Goal: Use online tool/utility: Use online tool/utility

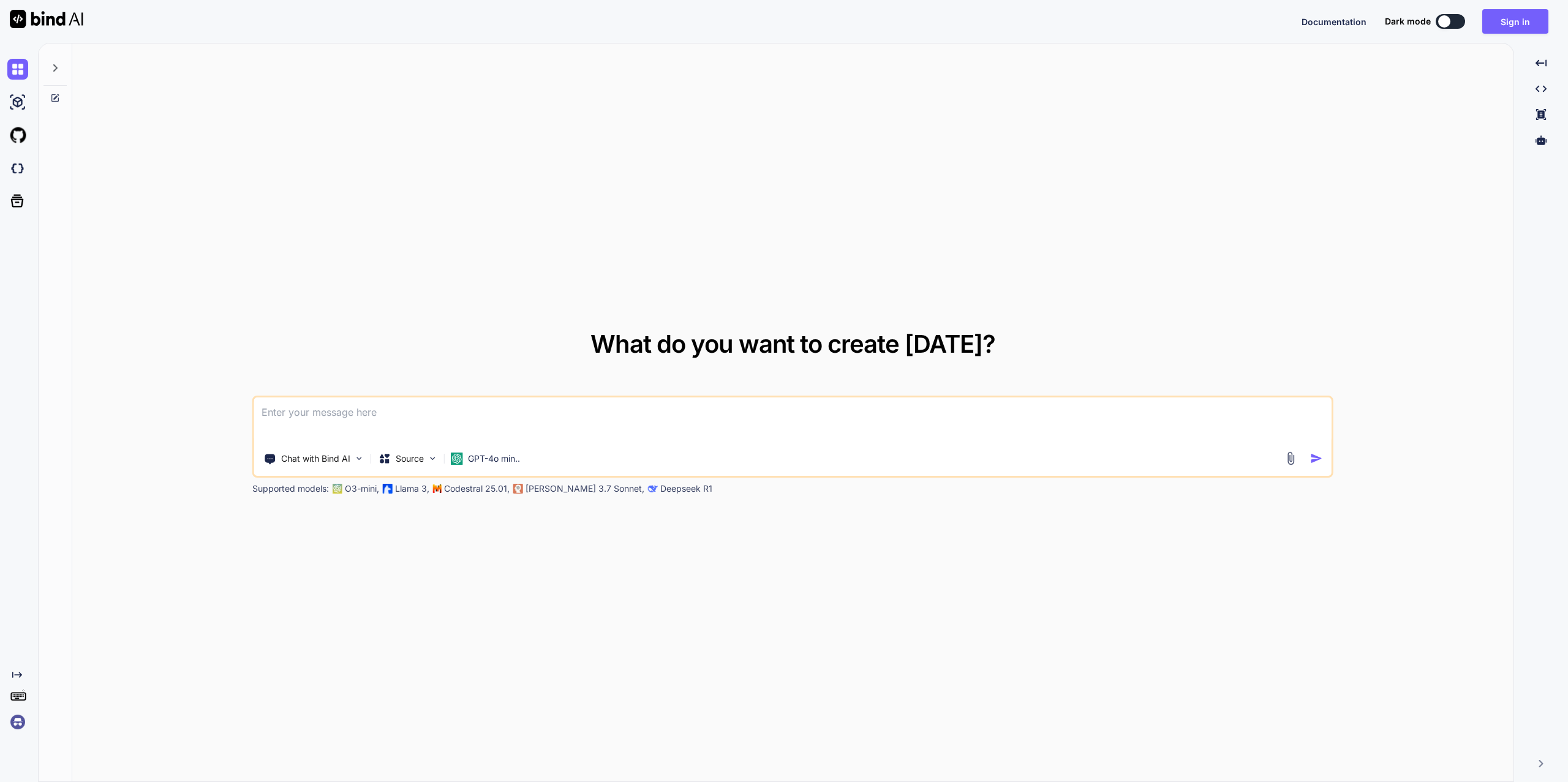
click at [536, 414] on textarea at bounding box center [792, 420] width 1077 height 45
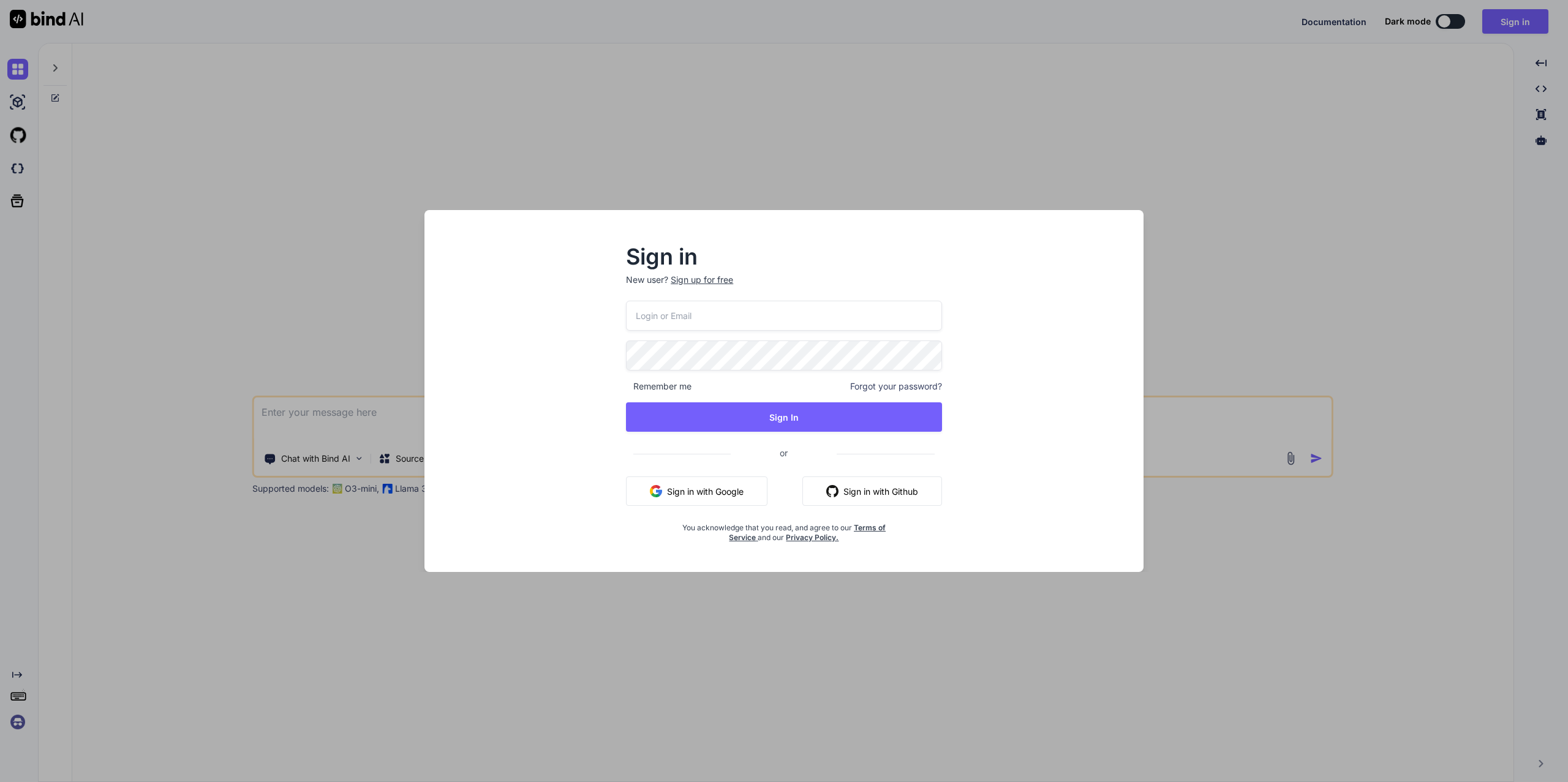
click at [841, 482] on button "Sign in with Github" at bounding box center [872, 491] width 140 height 29
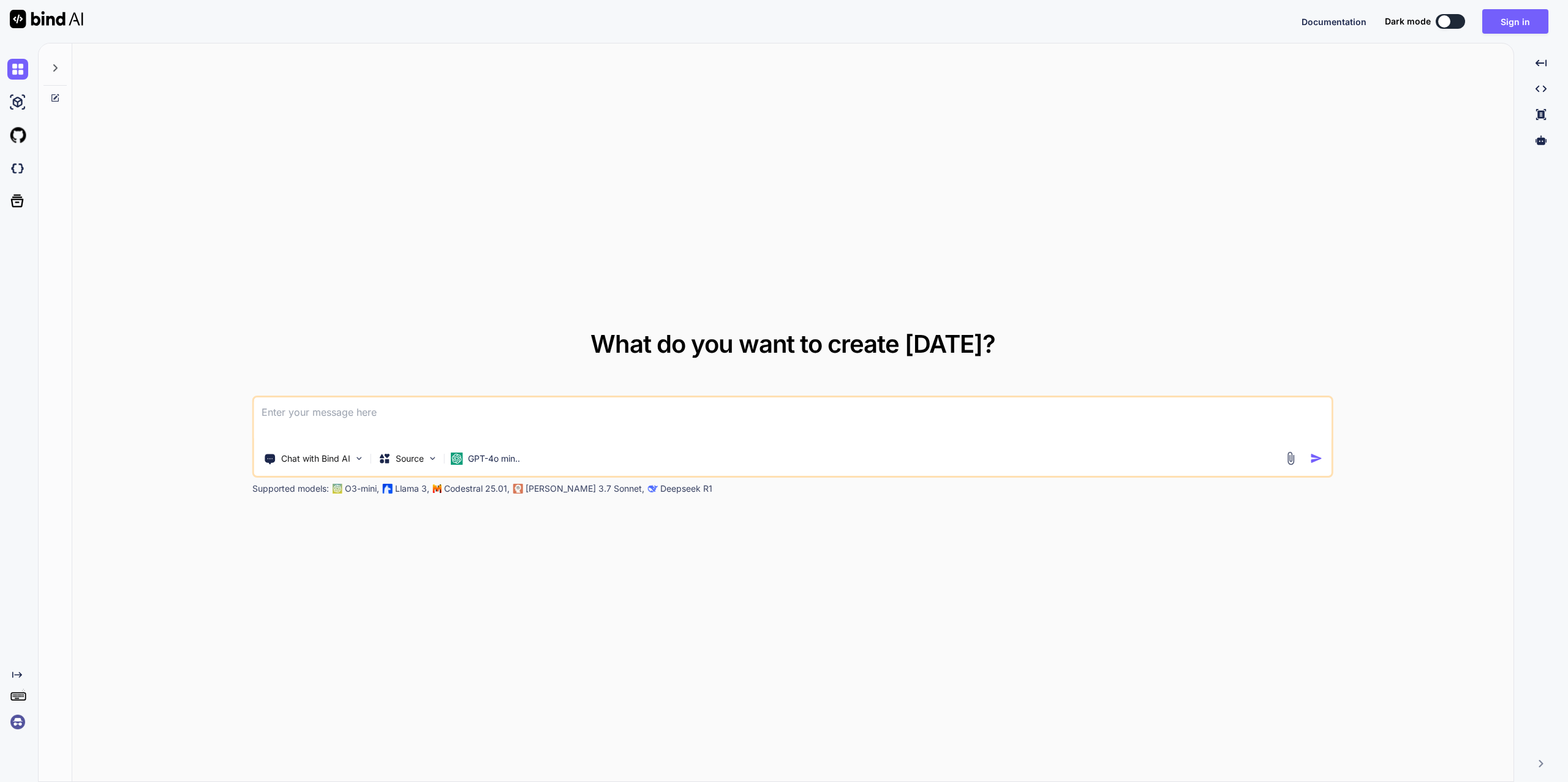
click at [510, 424] on textarea at bounding box center [792, 420] width 1077 height 45
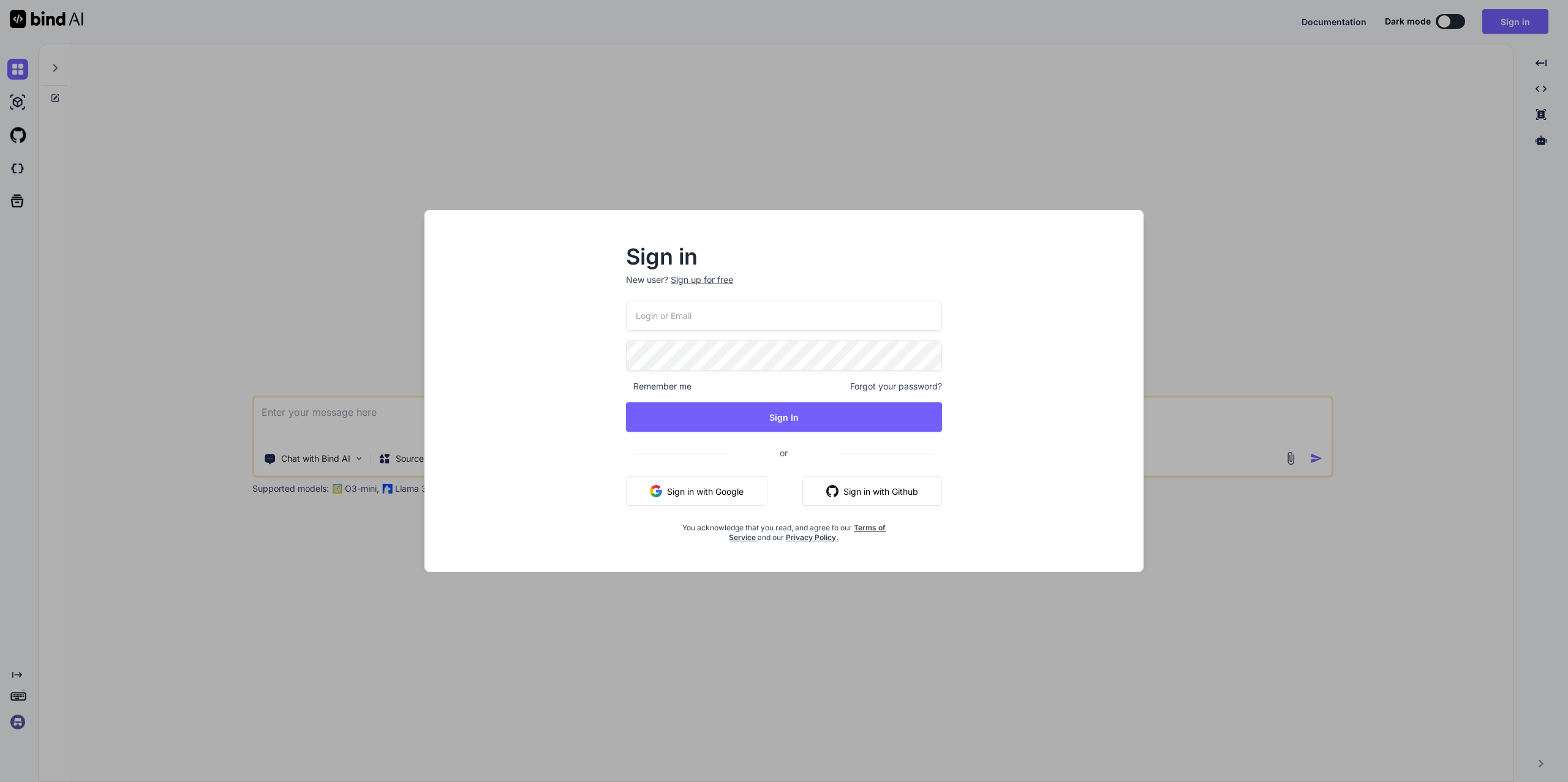
click at [669, 497] on button "Sign in with Google" at bounding box center [697, 491] width 142 height 29
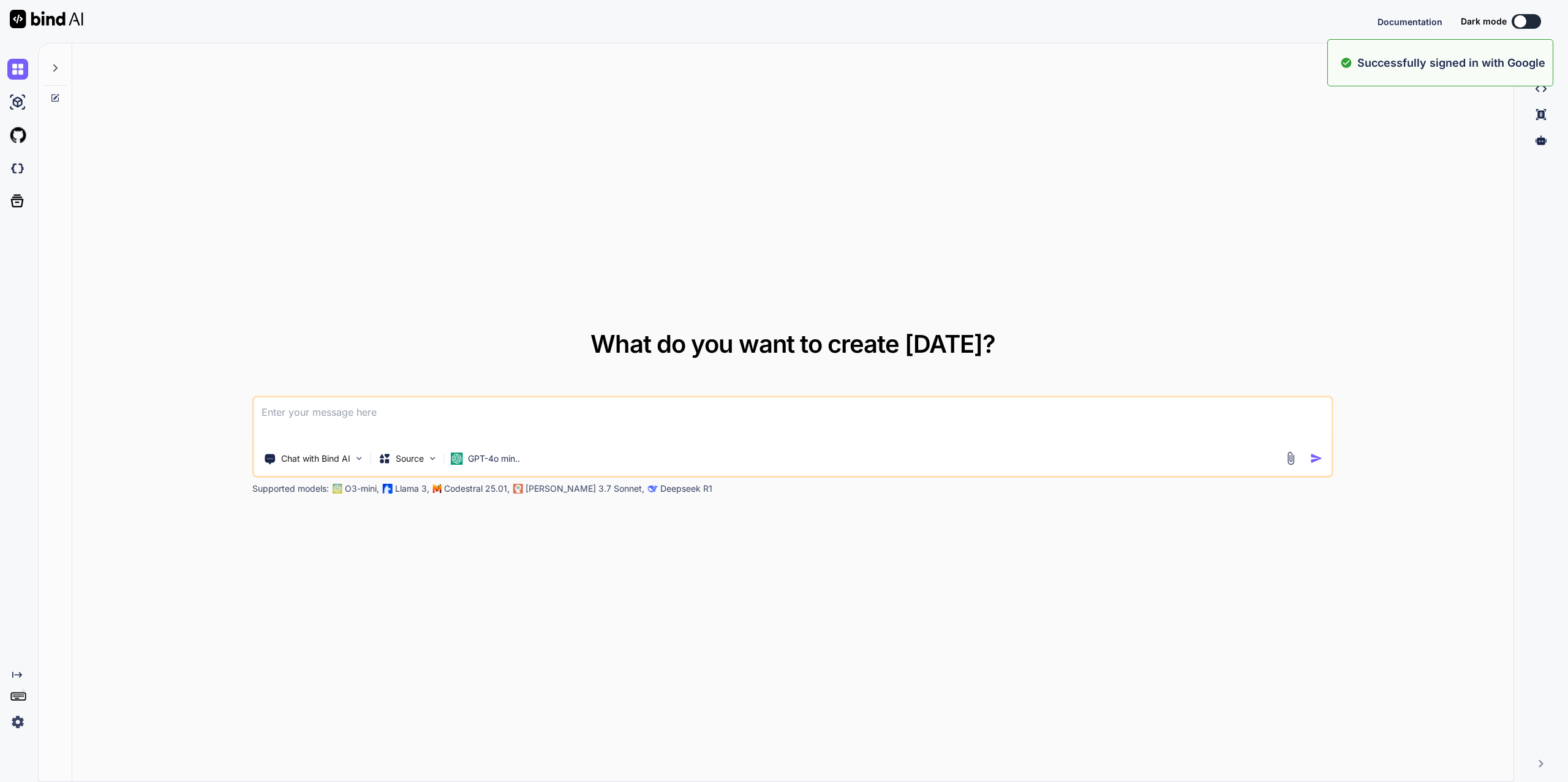
click at [669, 407] on textarea at bounding box center [792, 420] width 1077 height 45
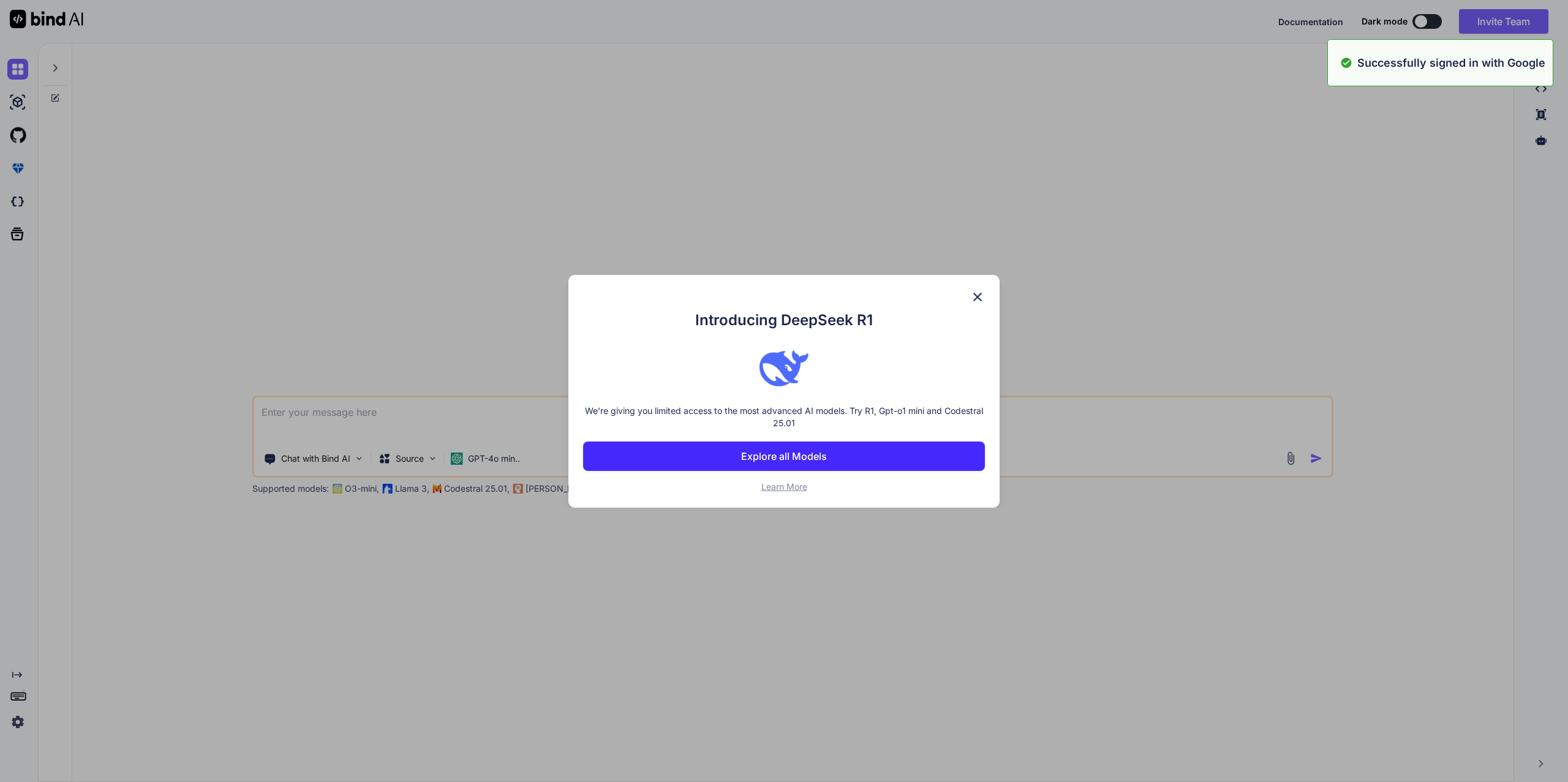
type textarea "A"
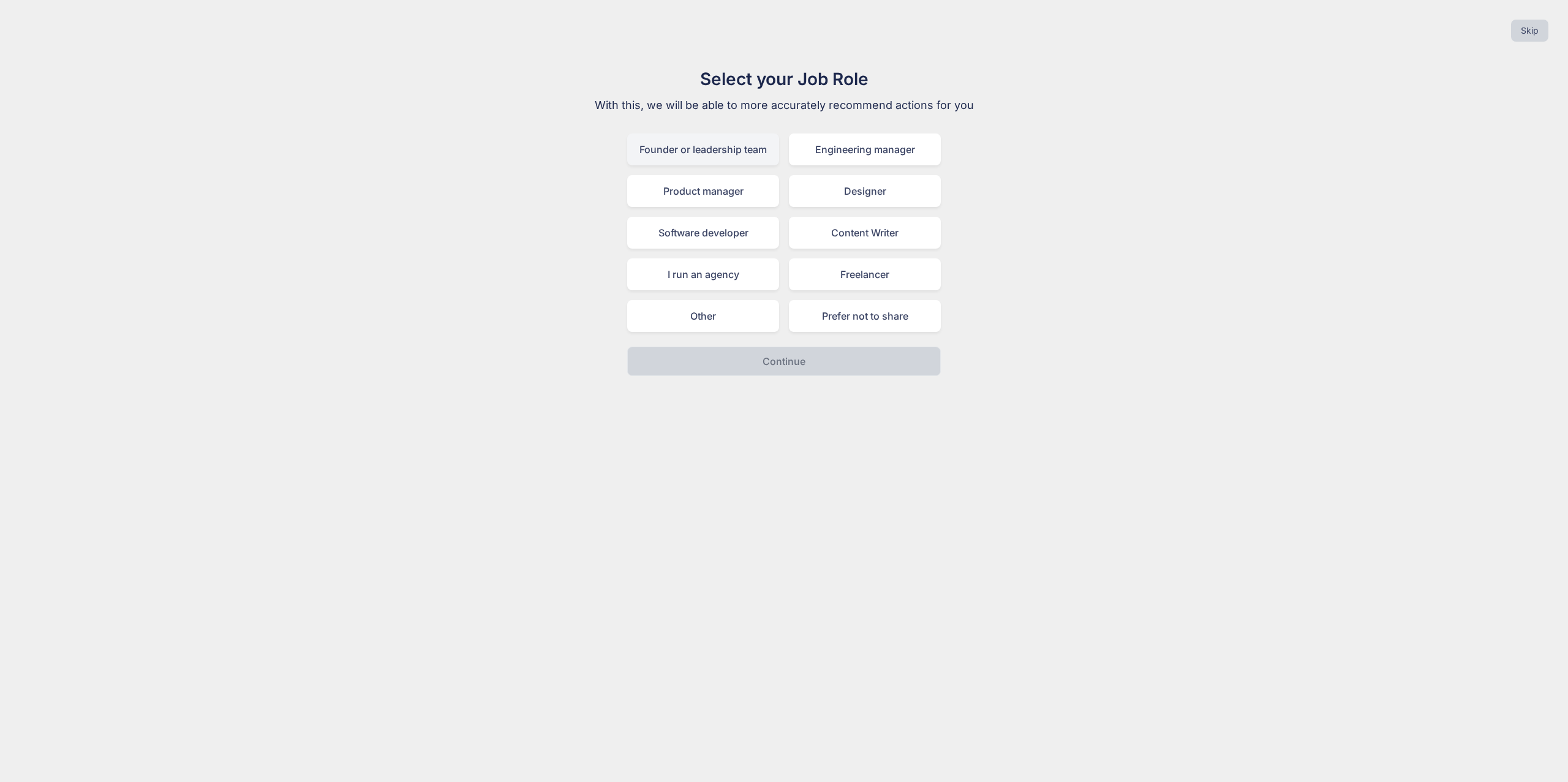
click at [742, 149] on div "Founder or leadership team" at bounding box center [703, 149] width 152 height 32
click at [792, 357] on p "Continue" at bounding box center [784, 361] width 43 height 15
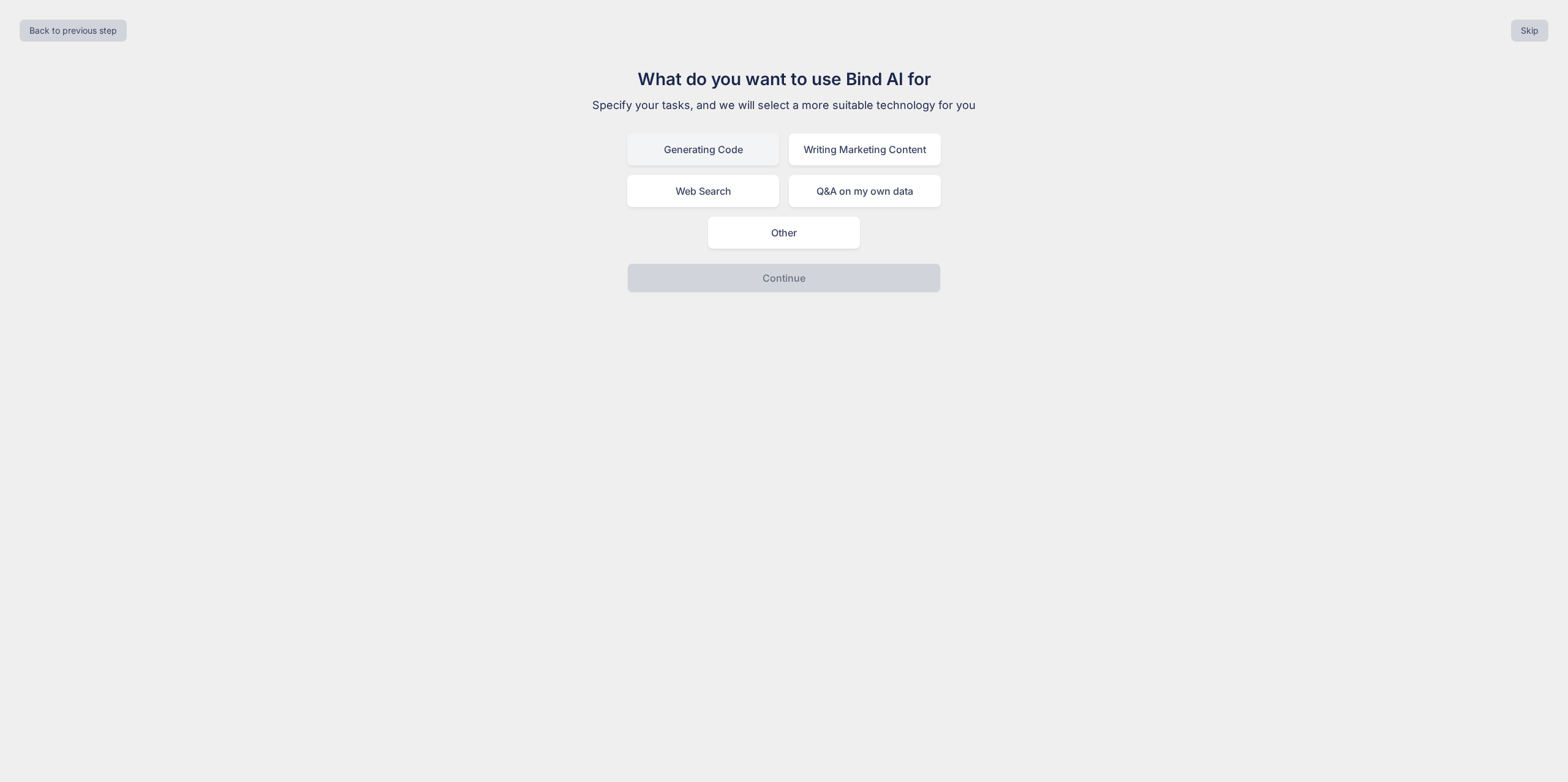
click at [717, 151] on div "Generating Code" at bounding box center [703, 149] width 152 height 32
click at [762, 284] on button "Continue" at bounding box center [784, 278] width 314 height 29
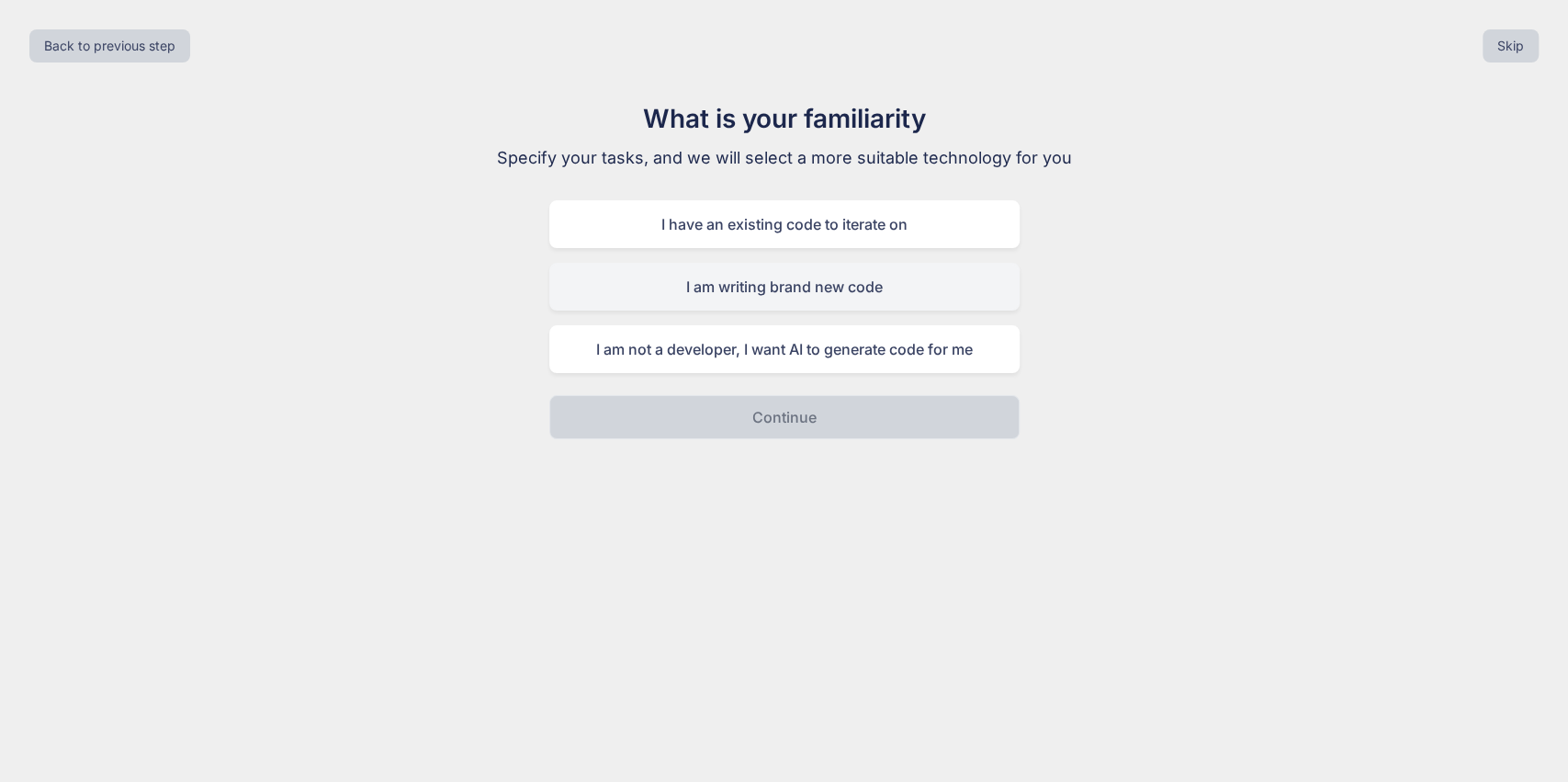
click at [821, 296] on div "I am writing brand new code" at bounding box center [784, 287] width 470 height 48
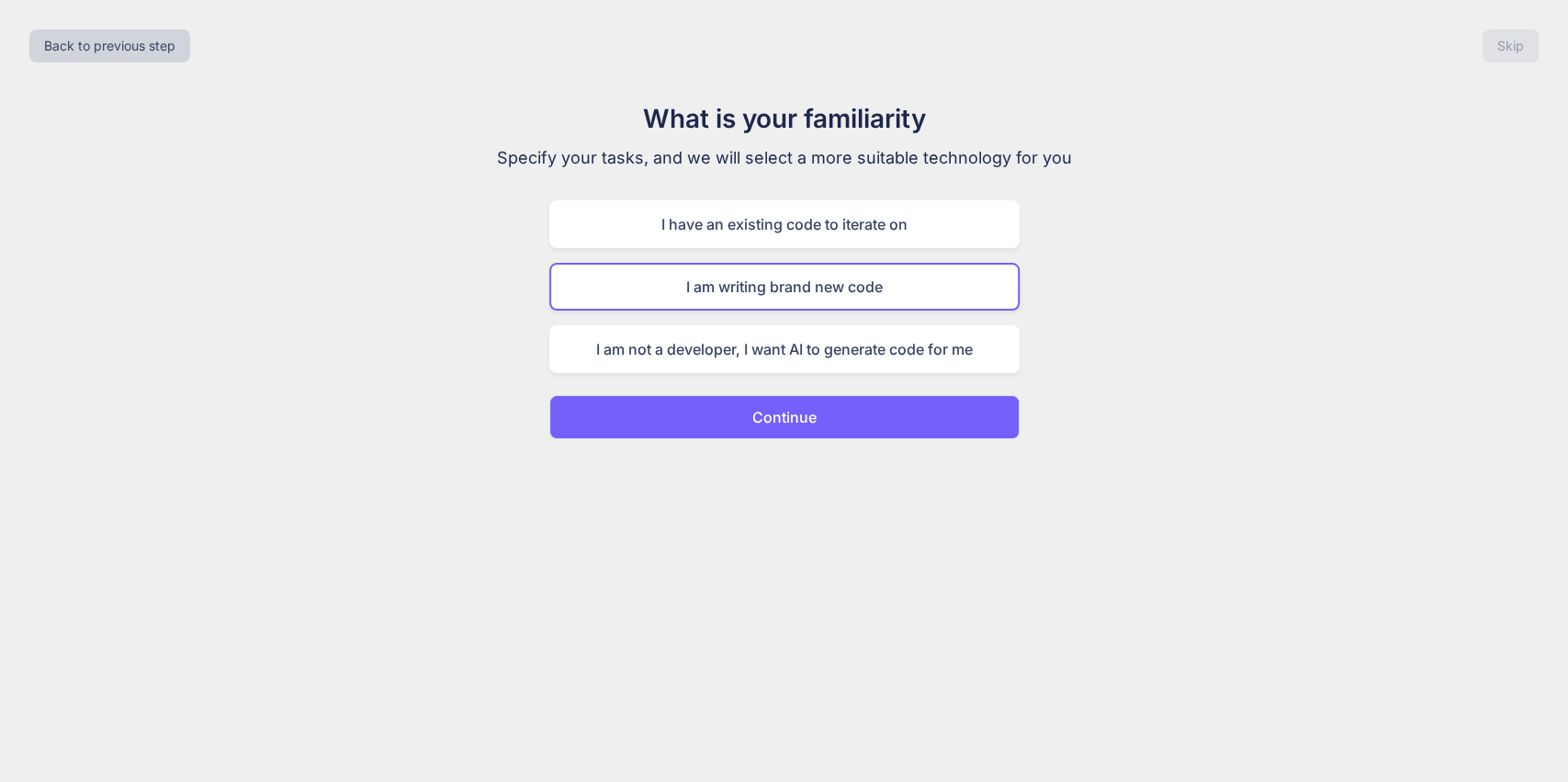
click at [811, 416] on p "Continue" at bounding box center [784, 417] width 65 height 22
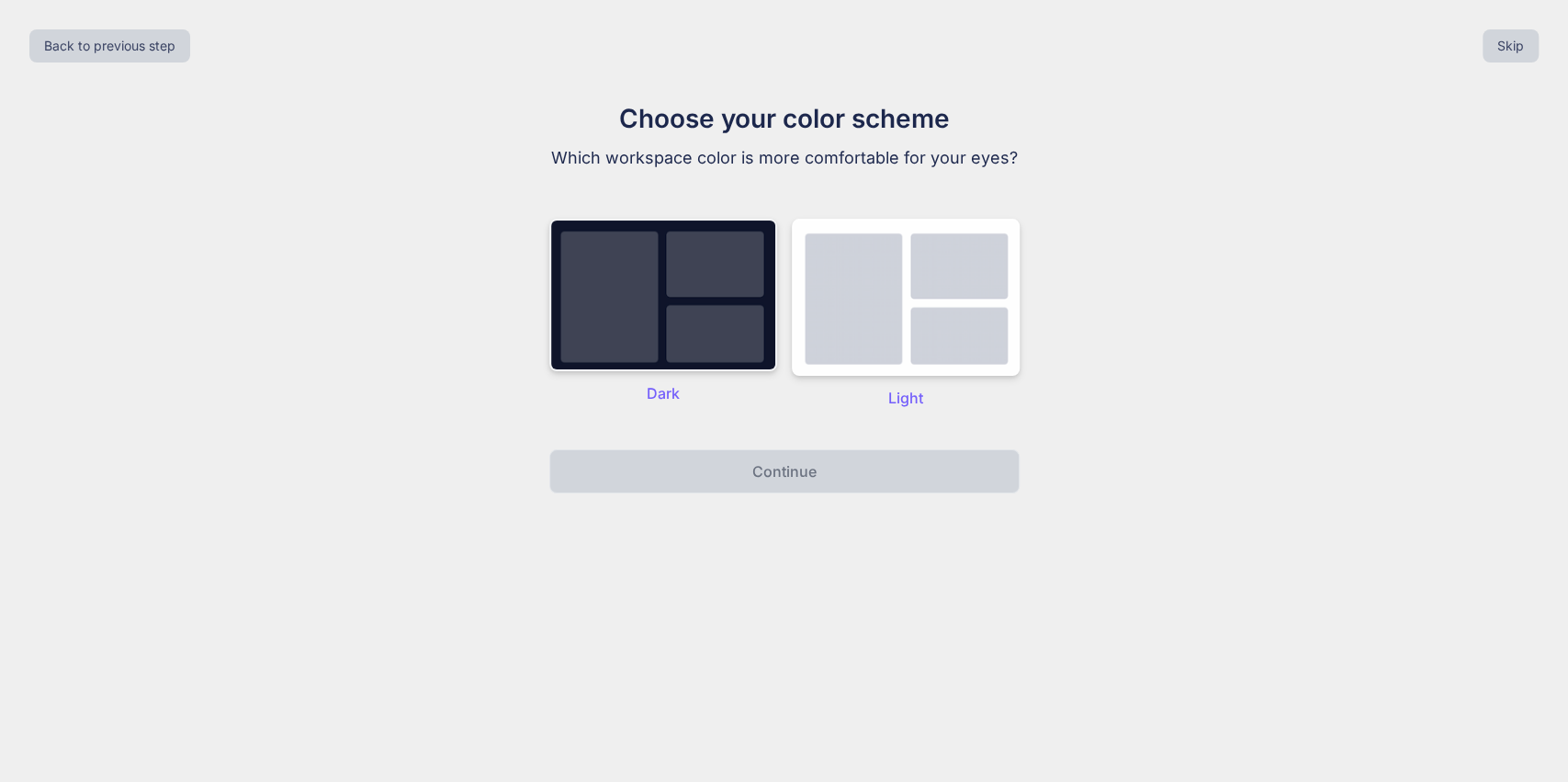
click at [671, 309] on img at bounding box center [663, 294] width 228 height 153
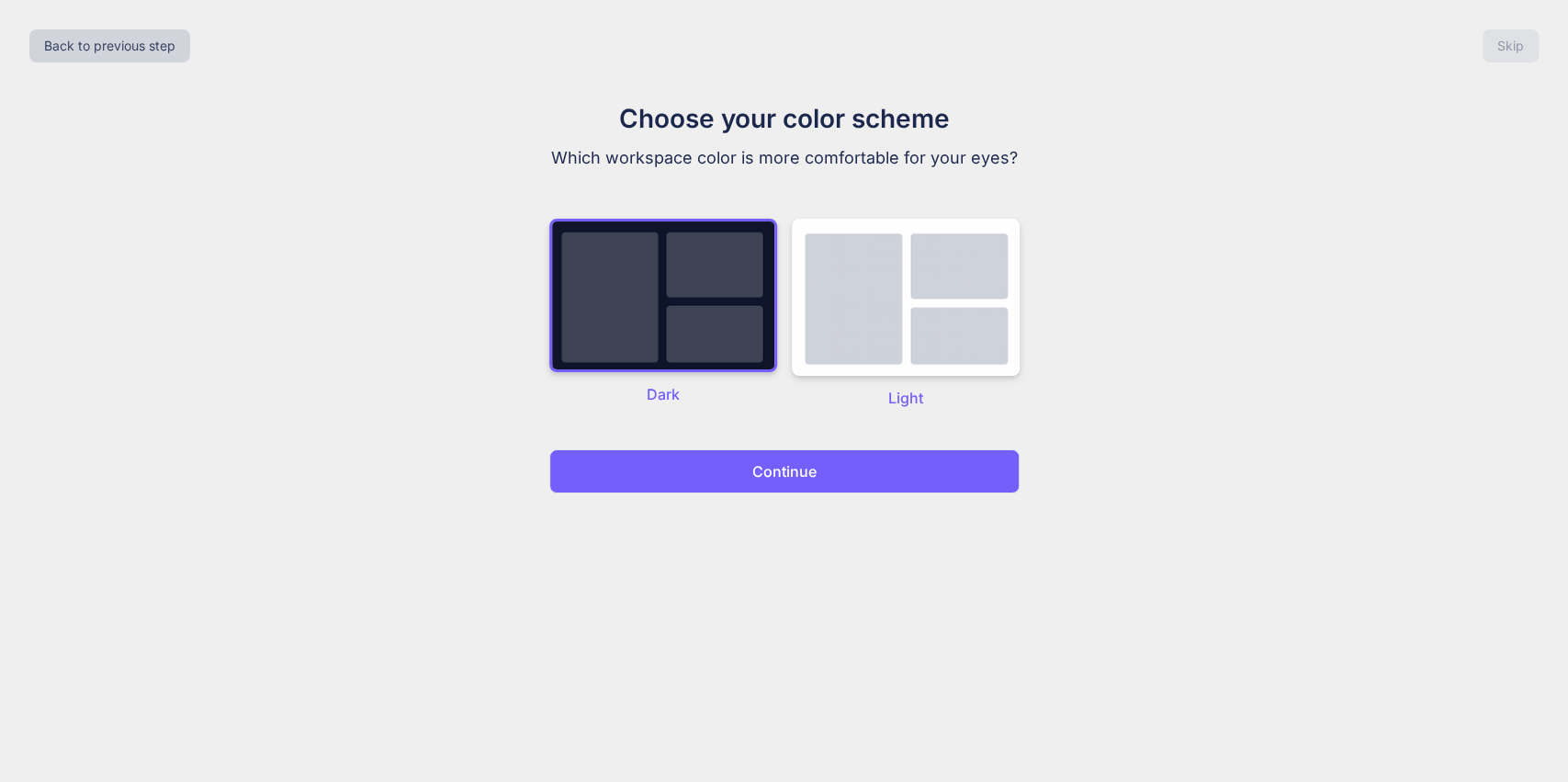
click at [719, 473] on button "Continue" at bounding box center [784, 472] width 470 height 44
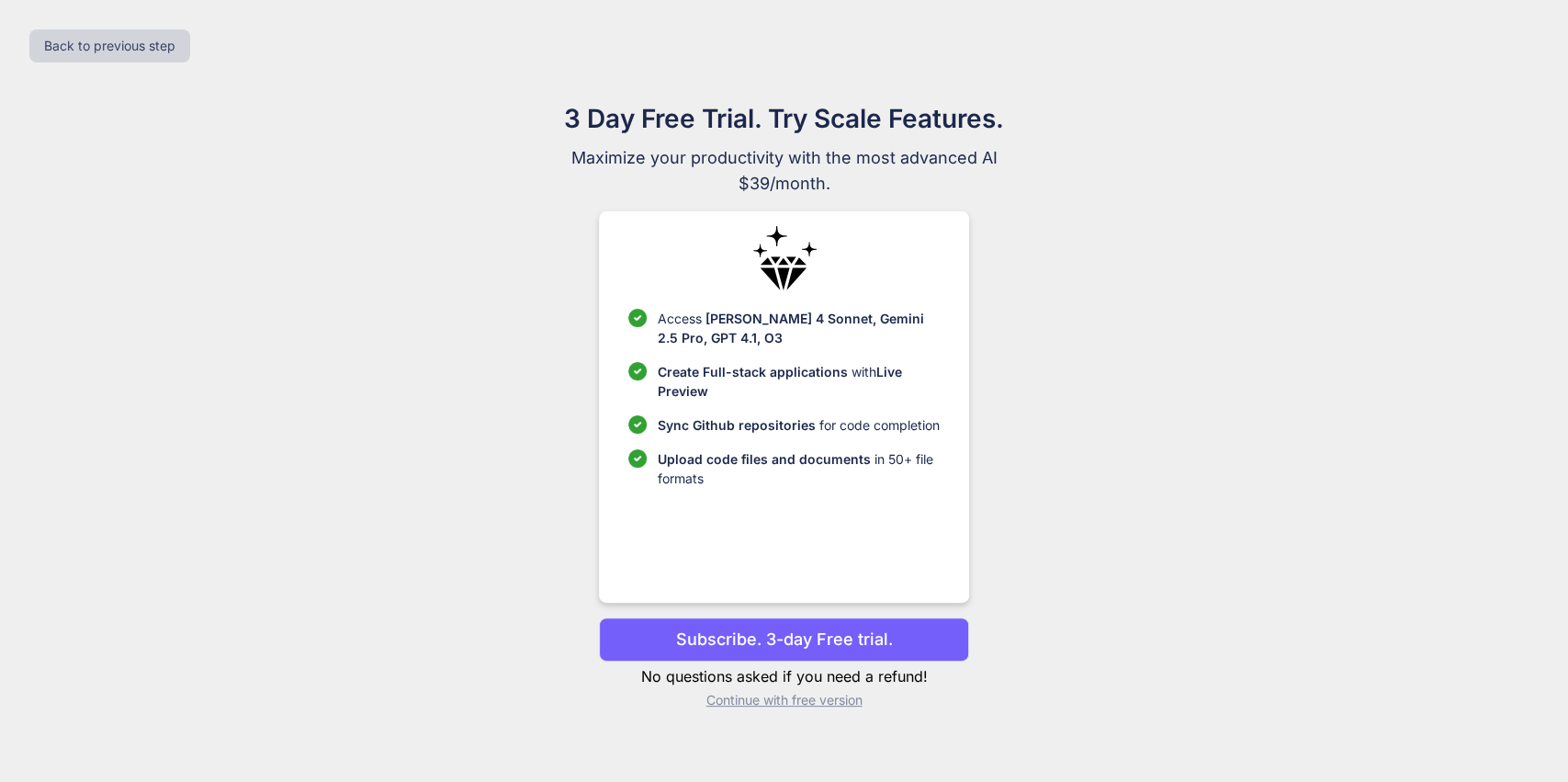
click at [765, 701] on p "Continue with free version" at bounding box center [784, 700] width 370 height 18
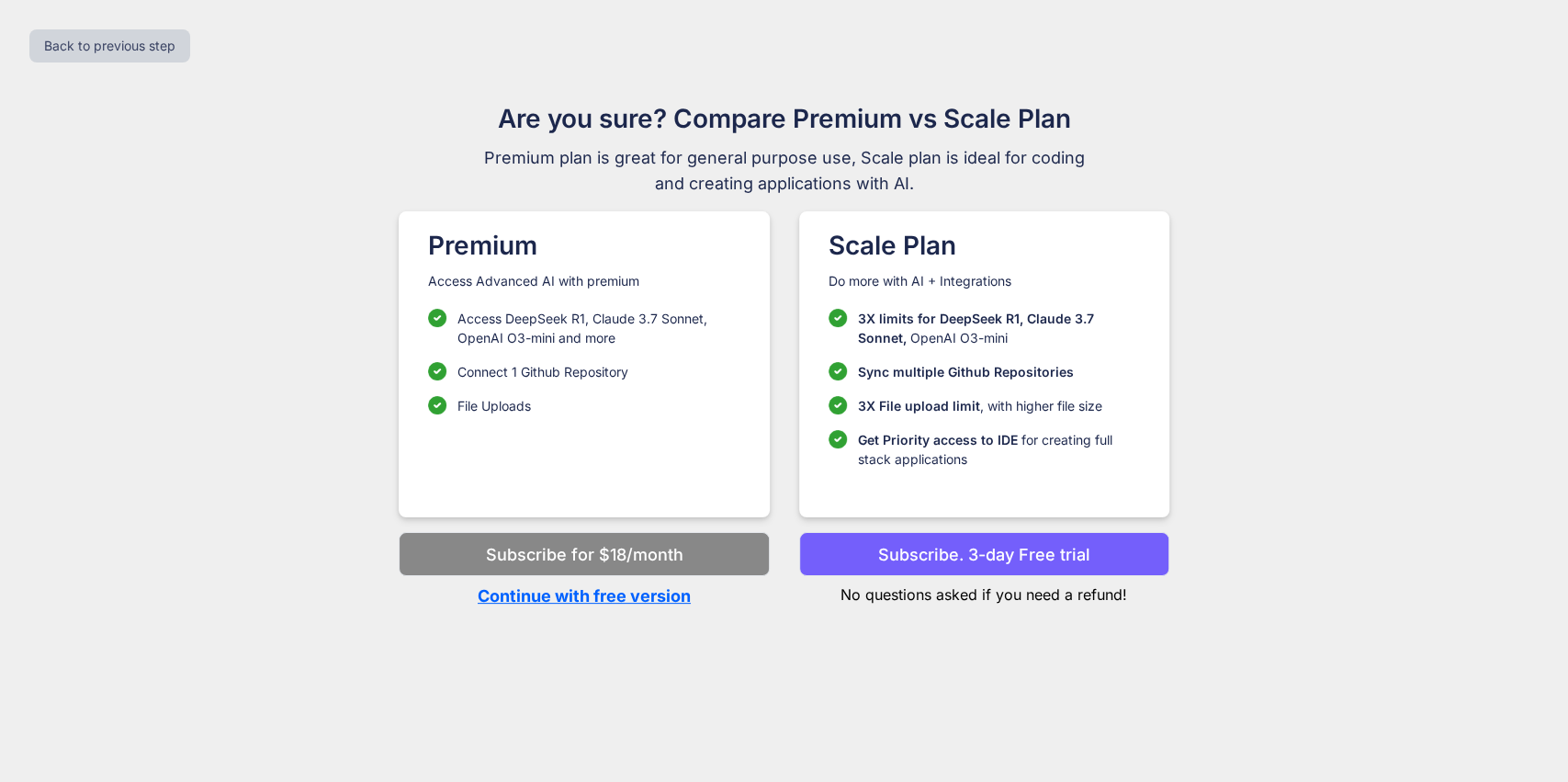
click at [639, 591] on p "Continue with free version" at bounding box center [583, 595] width 370 height 25
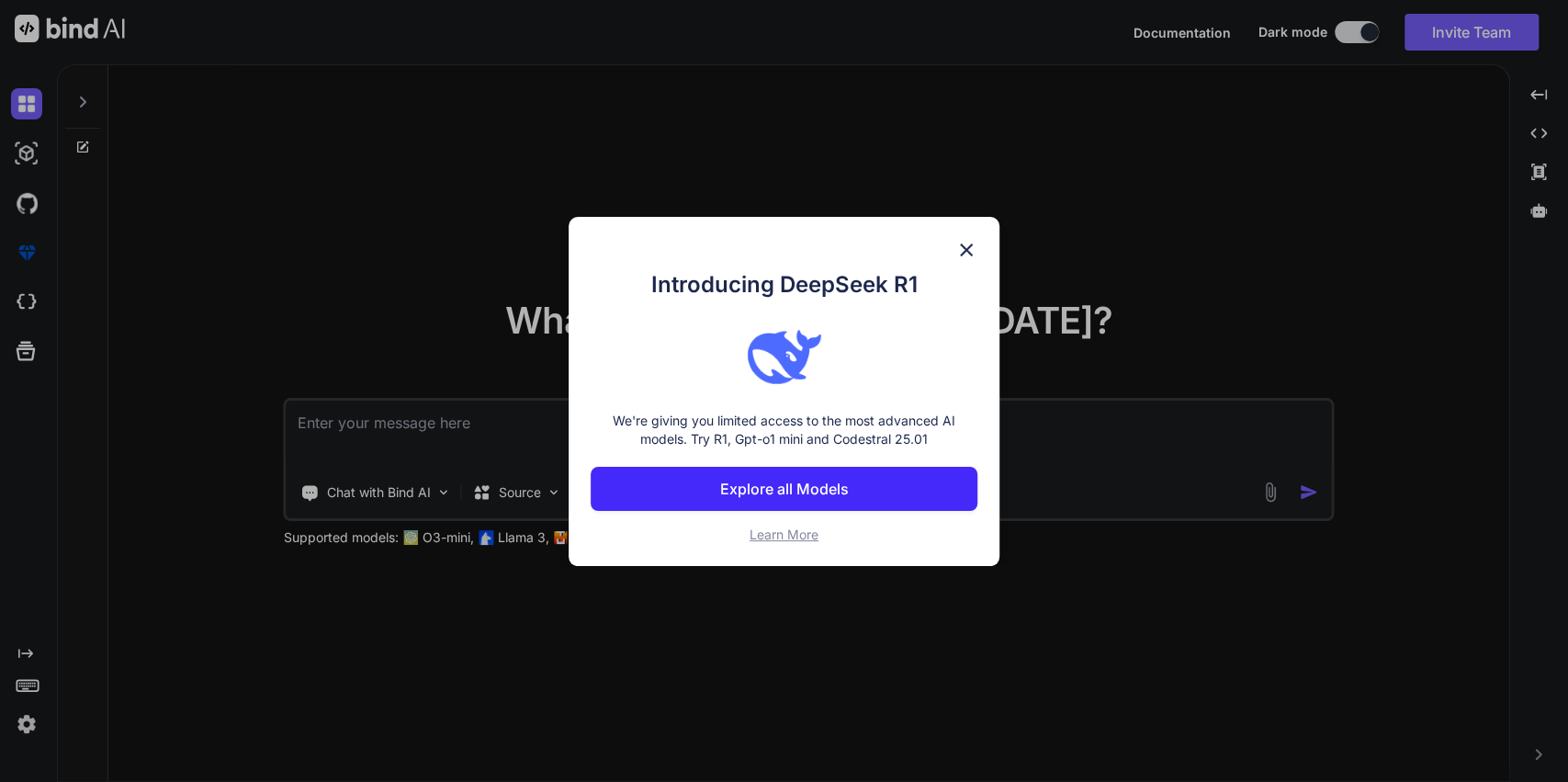
click at [790, 495] on p "Explore all Models" at bounding box center [784, 489] width 129 height 22
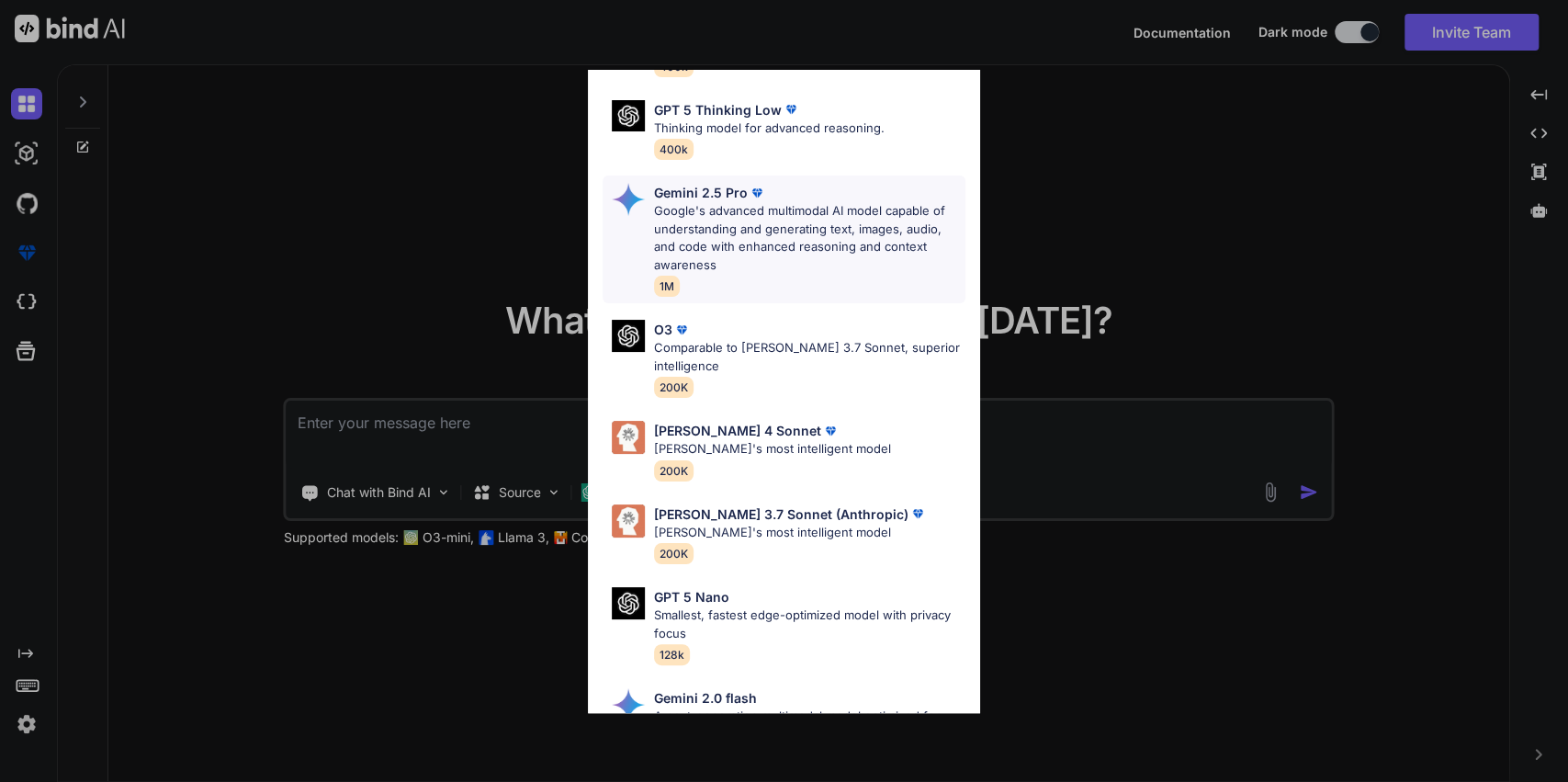
scroll to position [735, 0]
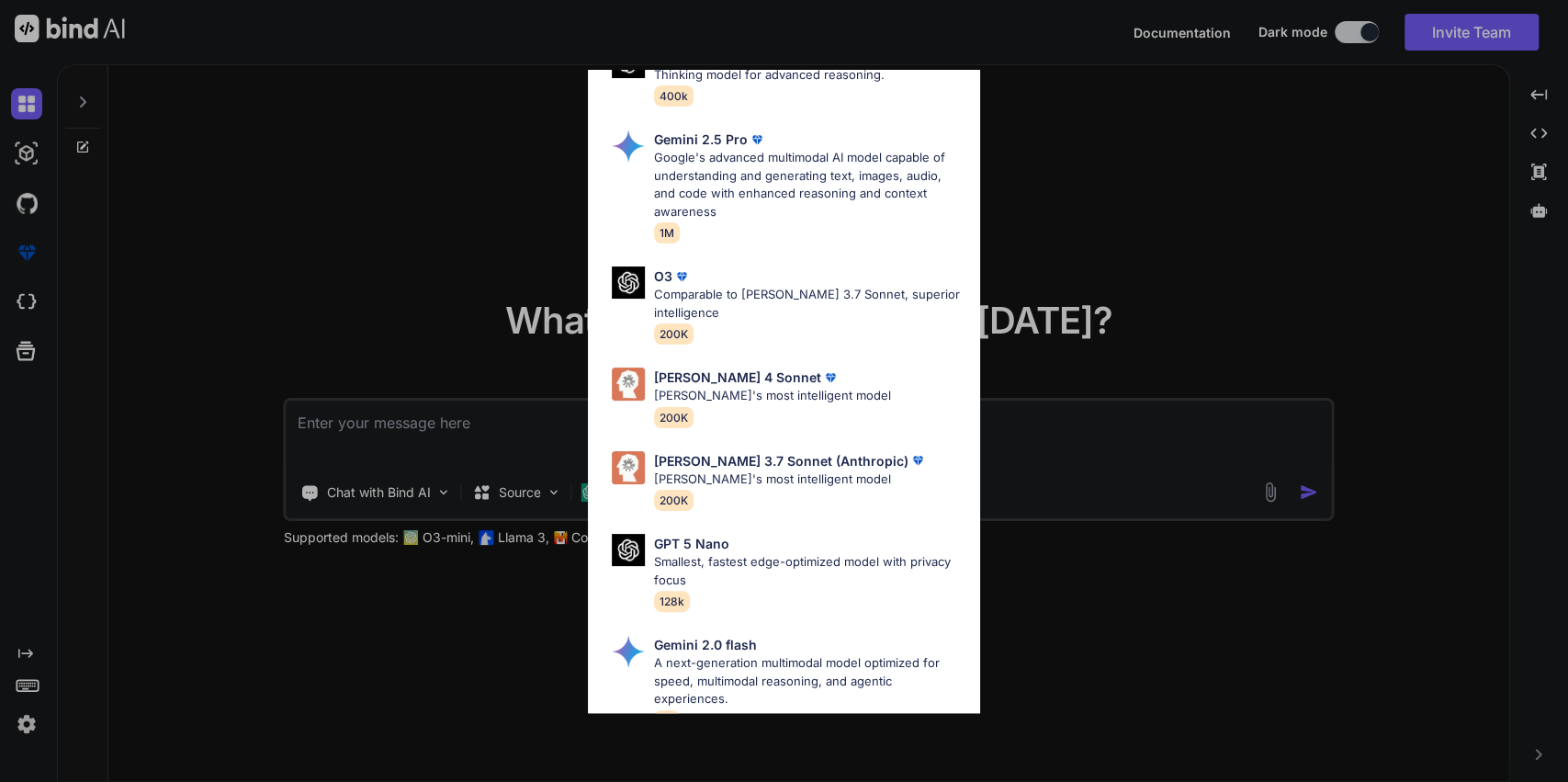
click at [1007, 105] on div "All GPT 5 Mini Smaller, fast variant balancing speed and capability for light t…" at bounding box center [784, 391] width 1568 height 782
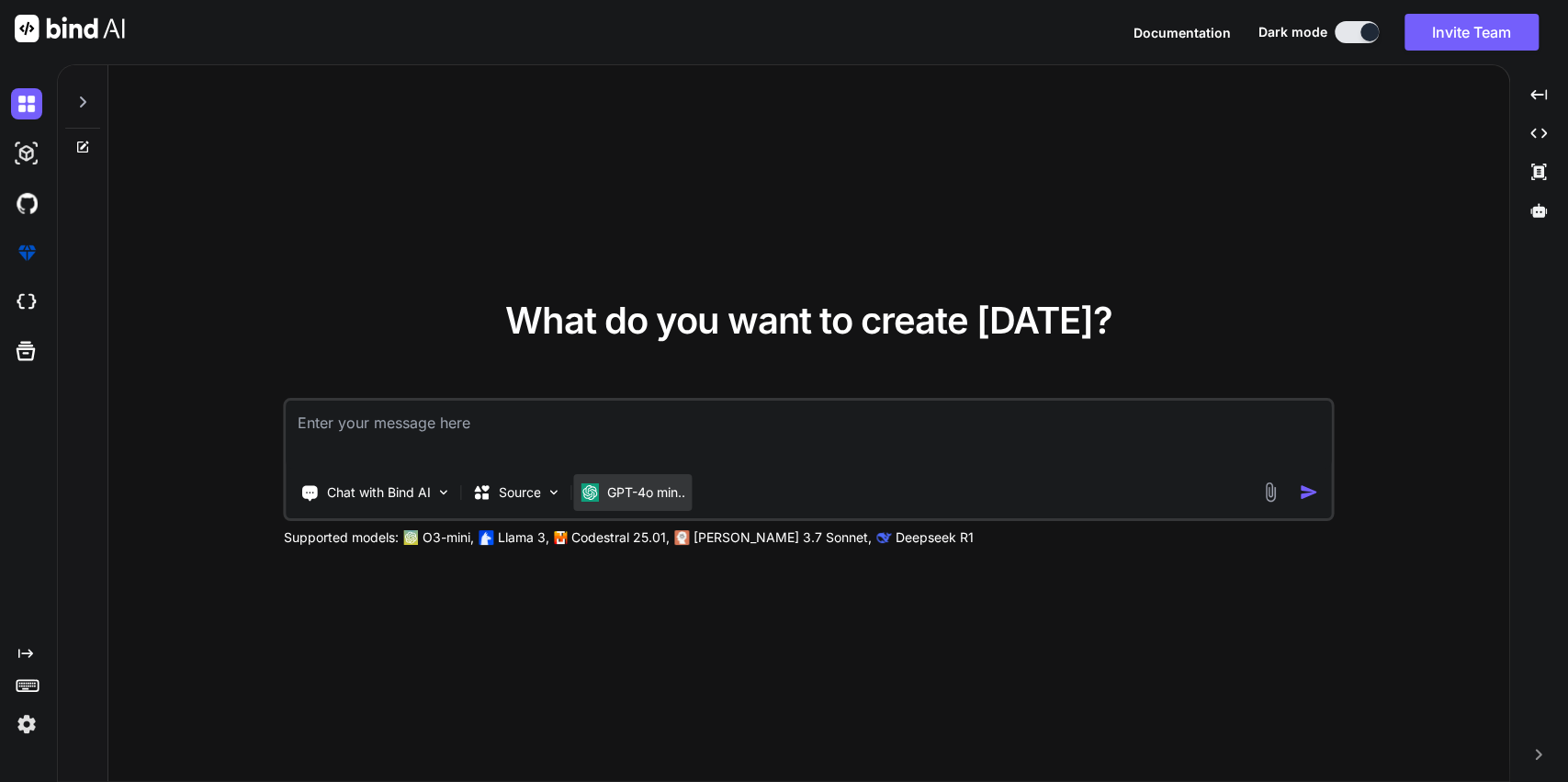
click at [636, 490] on p "GPT-4o min.." at bounding box center [646, 493] width 78 height 18
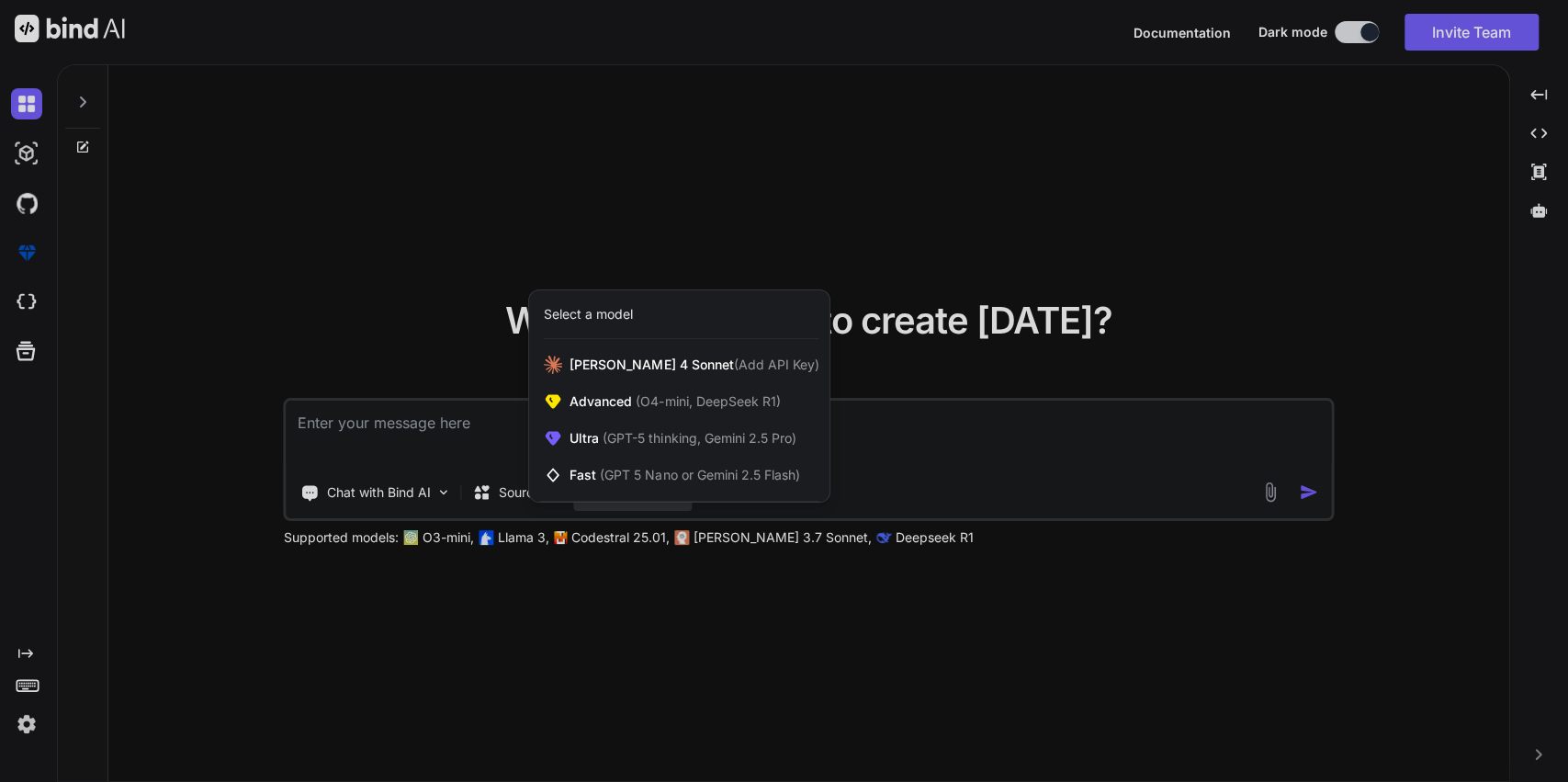
click at [419, 250] on div at bounding box center [784, 391] width 1568 height 782
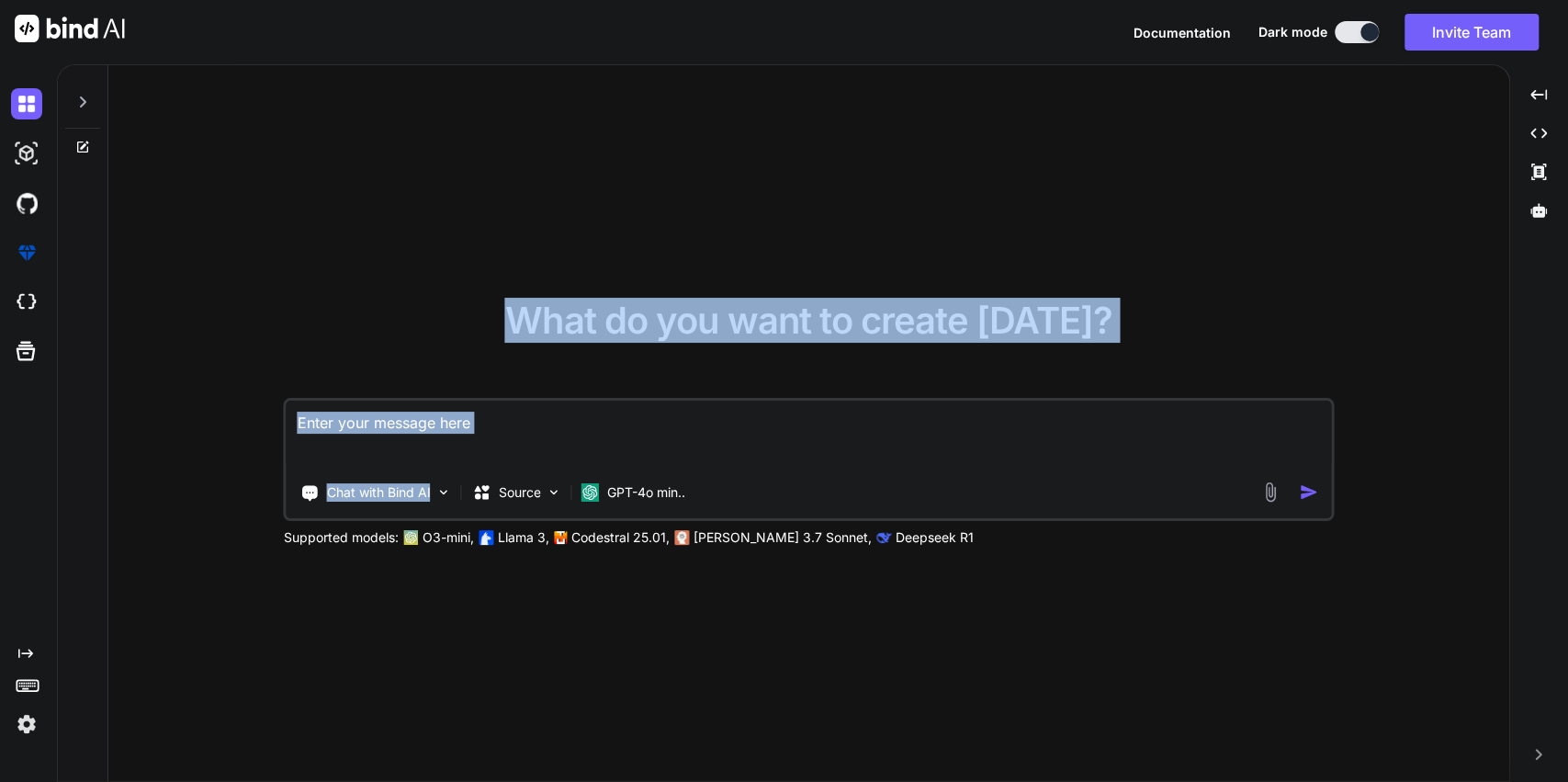
drag, startPoint x: 431, startPoint y: 495, endPoint x: 451, endPoint y: 325, distance: 171.2
click at [449, 324] on div "What do you want to create today? Chat with Bind AI Source GPT-4o min.. Support…" at bounding box center [808, 424] width 1050 height 244
click at [451, 324] on div "What do you want to create today? Chat with Bind AI Source GPT-4o min.. Support…" at bounding box center [808, 424] width 1050 height 244
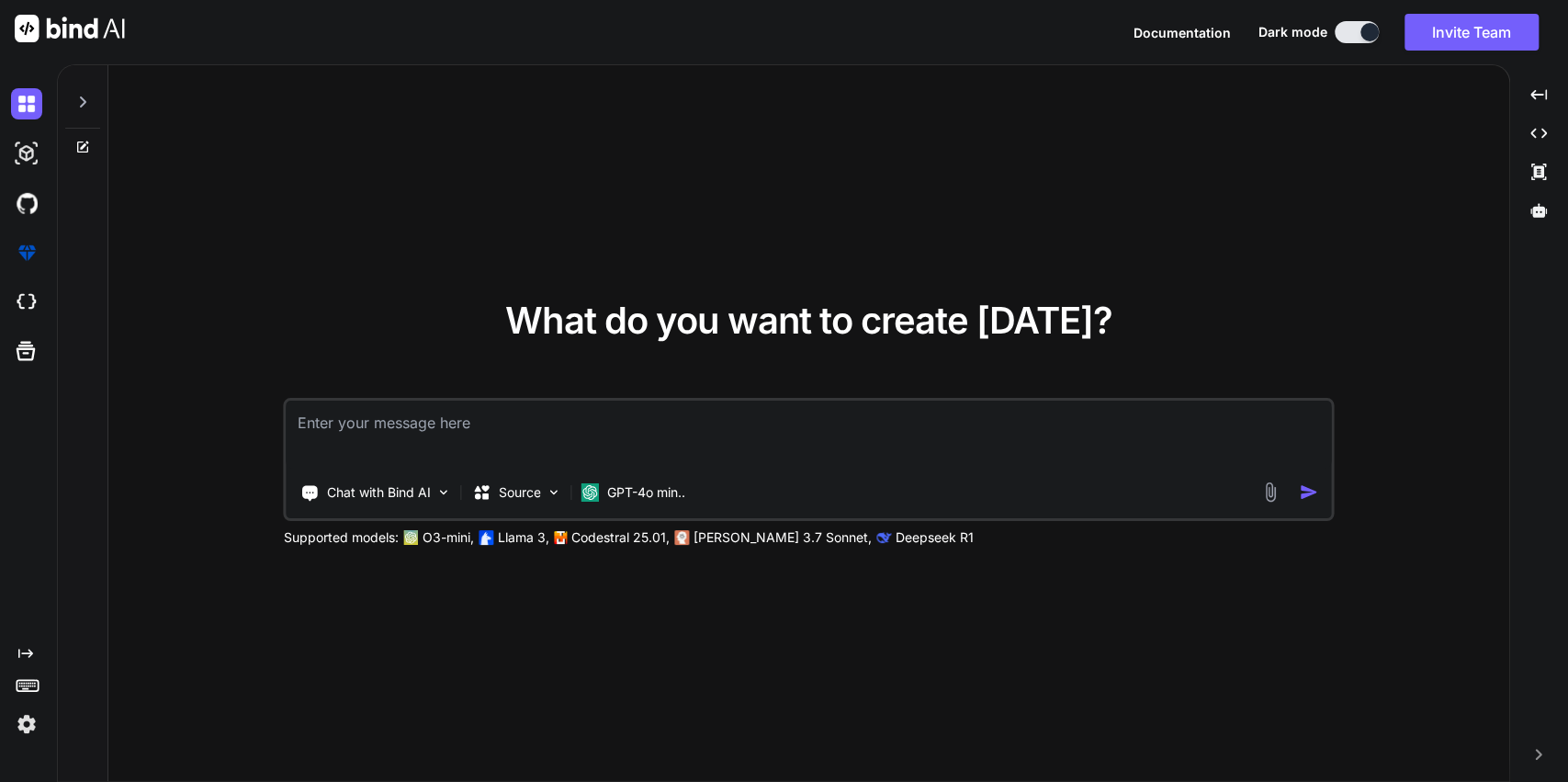
click at [697, 537] on p "[PERSON_NAME] 3.7 Sonnet," at bounding box center [783, 538] width 178 height 18
click at [769, 535] on p "[PERSON_NAME] 3.7 Sonnet," at bounding box center [783, 538] width 178 height 18
click at [660, 493] on p "GPT-4o min.." at bounding box center [646, 493] width 78 height 18
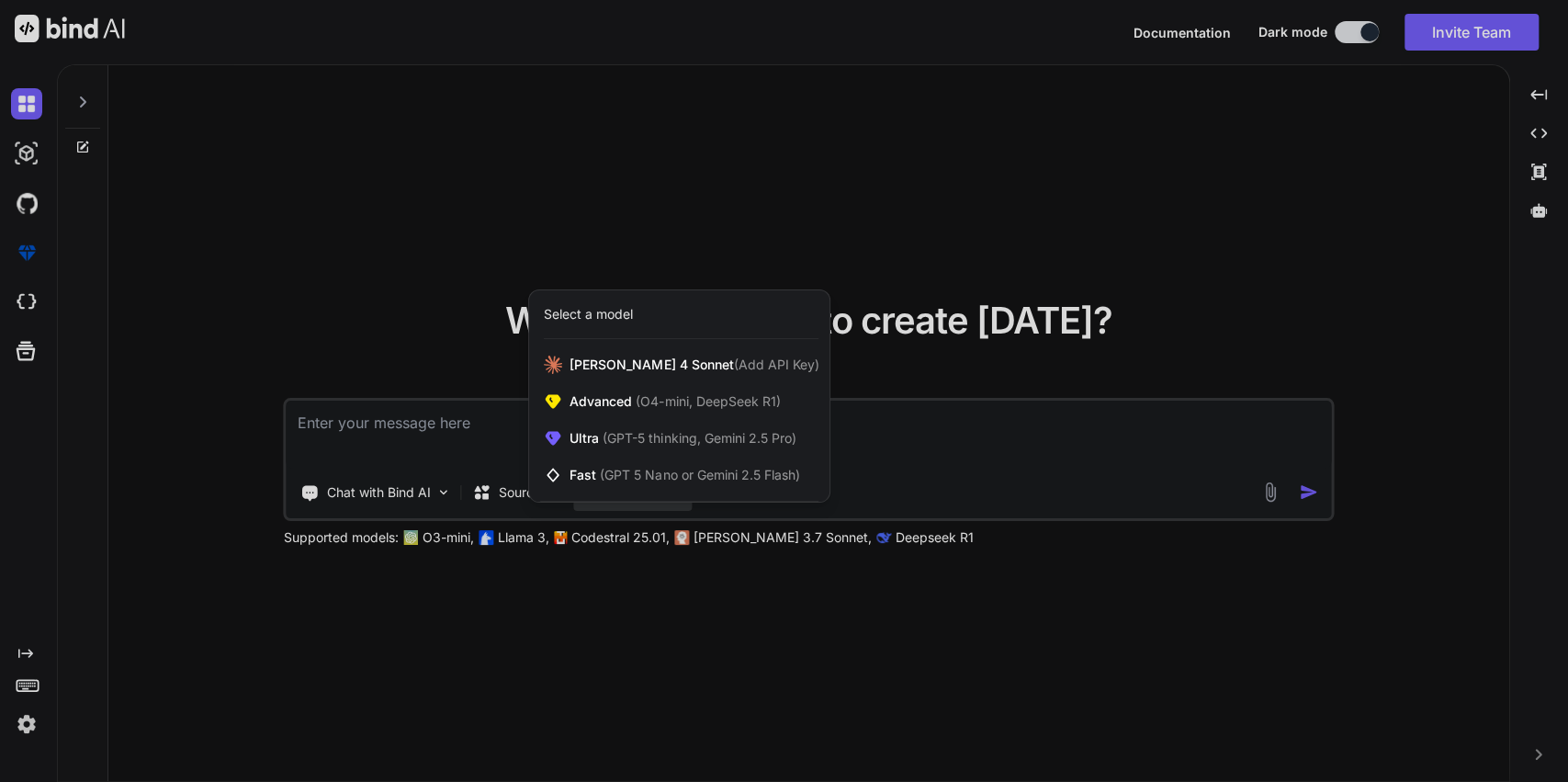
click at [419, 214] on div at bounding box center [784, 391] width 1568 height 782
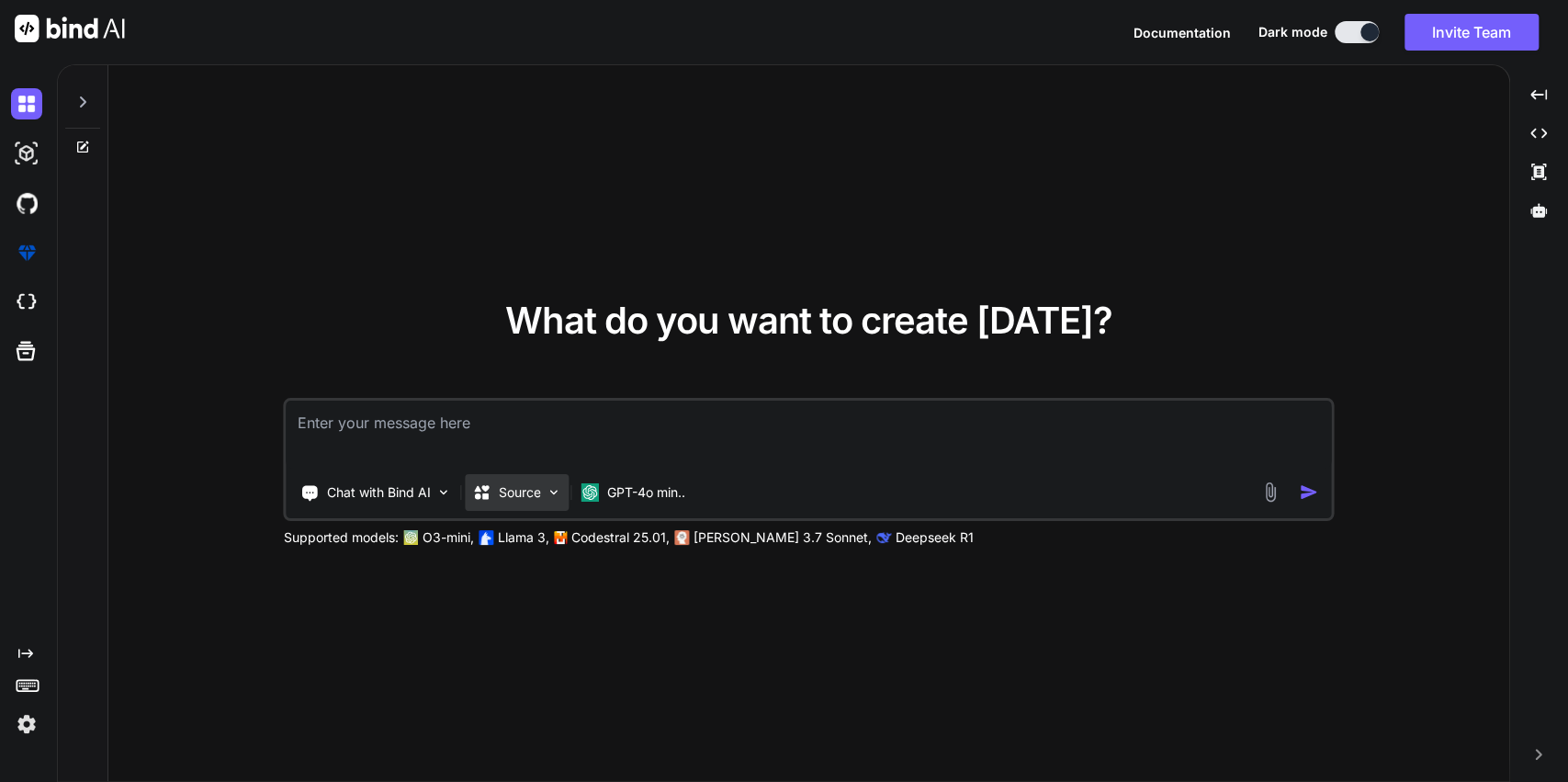
click at [514, 498] on p "Source" at bounding box center [519, 493] width 42 height 18
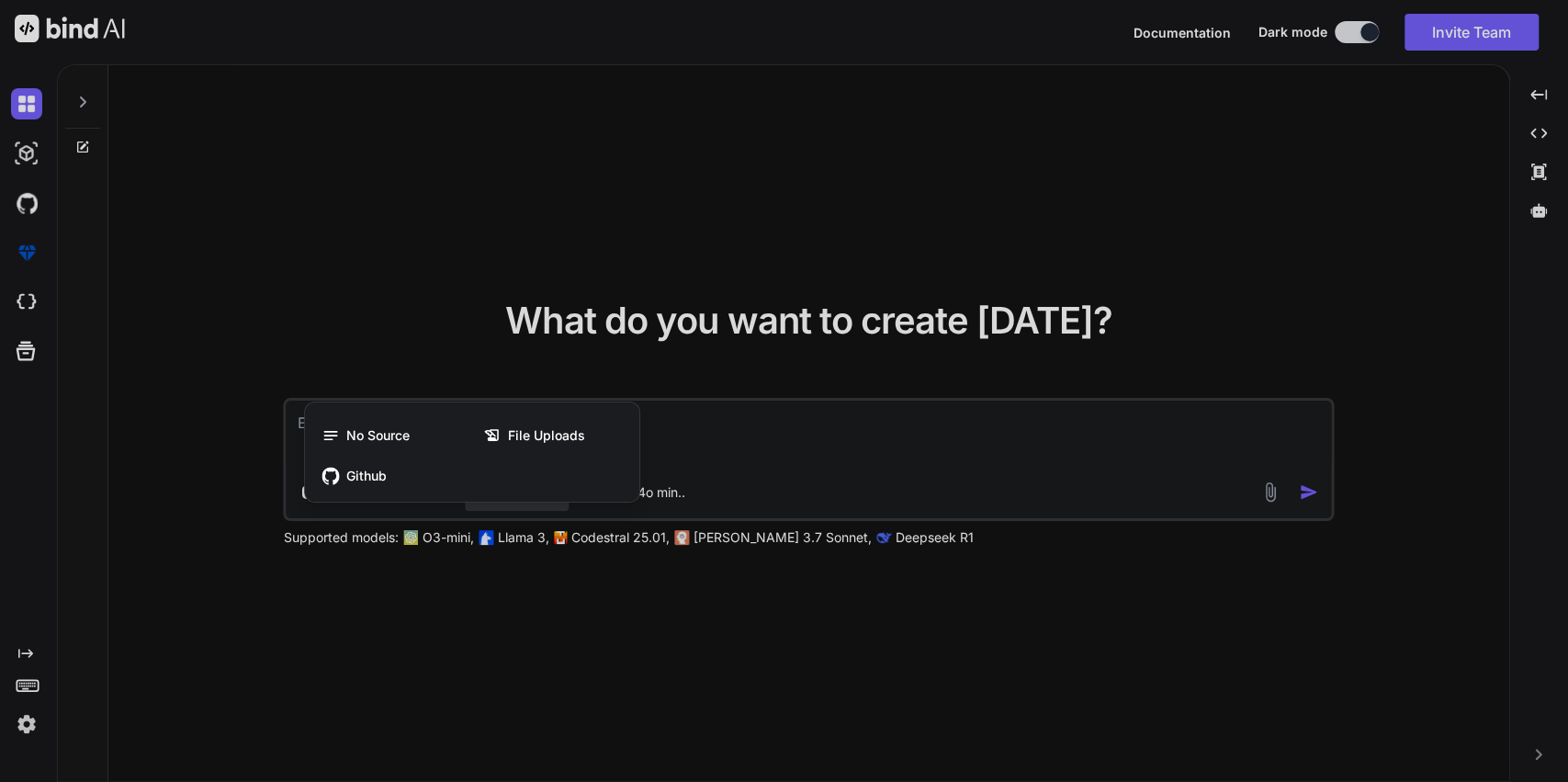
click at [423, 250] on div at bounding box center [784, 391] width 1568 height 782
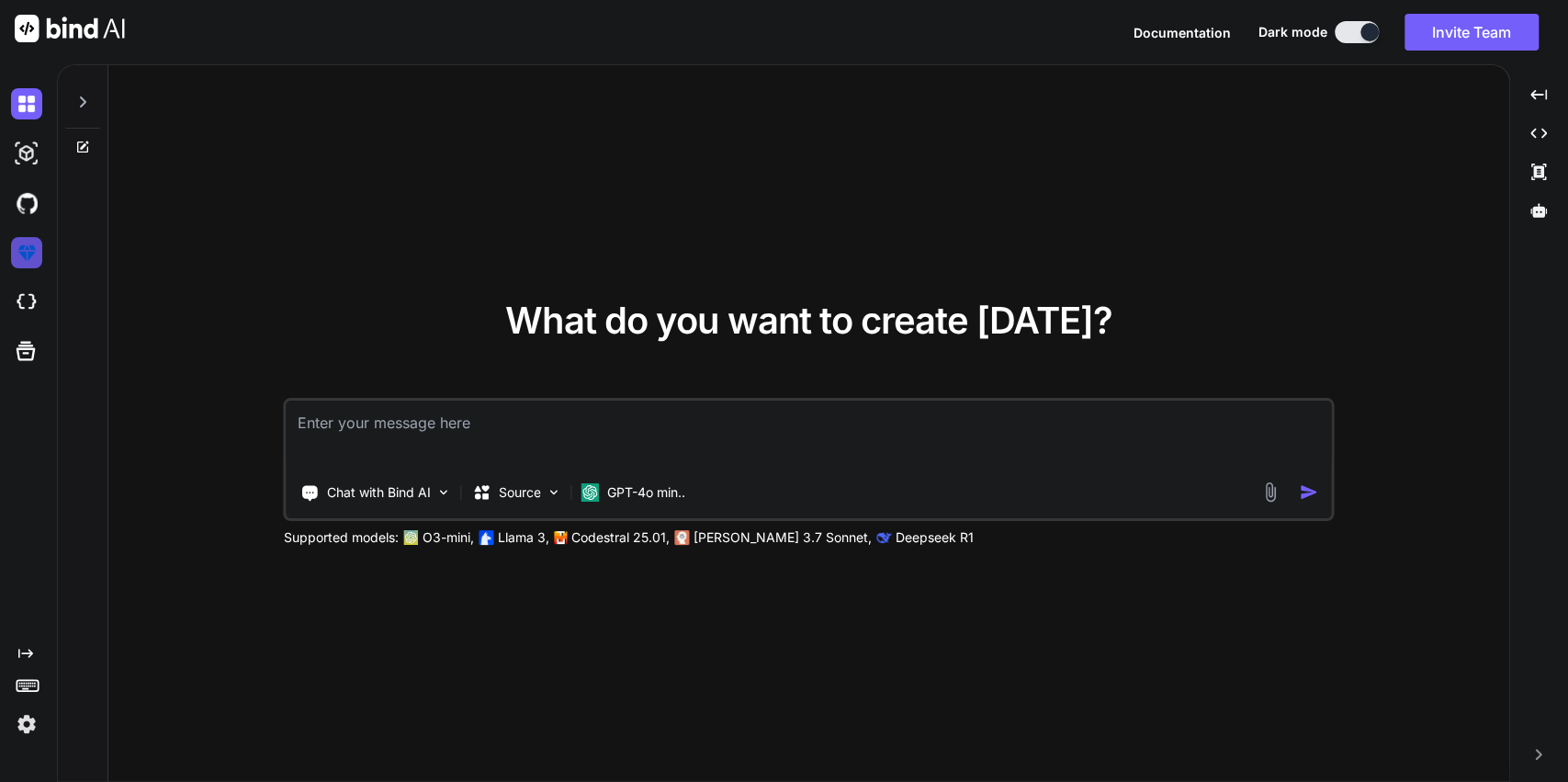
click at [21, 255] on img at bounding box center [26, 252] width 31 height 31
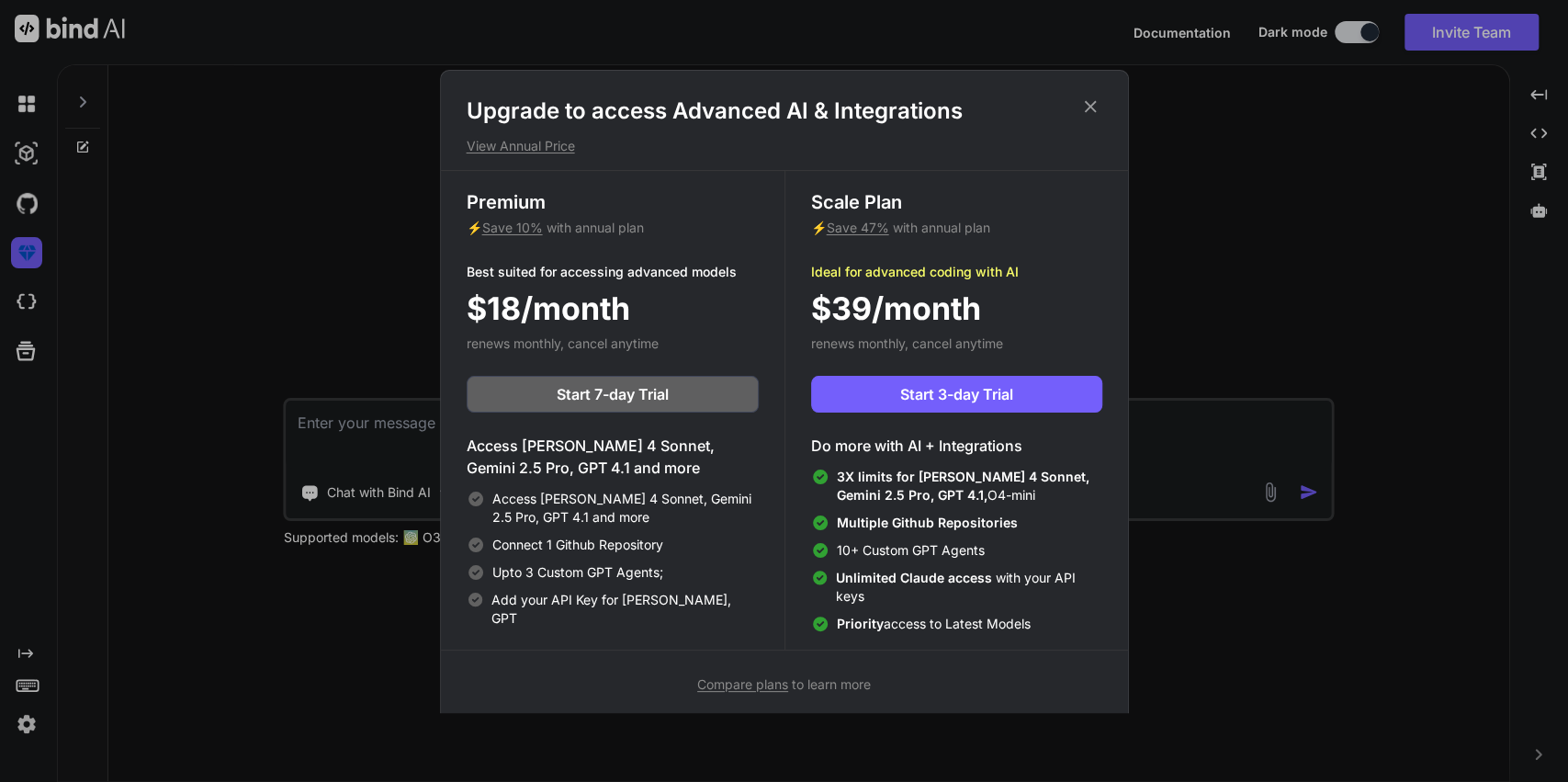
click at [18, 254] on div "Upgrade to access Advanced AI & Integrations View Annual Price Premium ⚡ Save 1…" at bounding box center [784, 391] width 1568 height 782
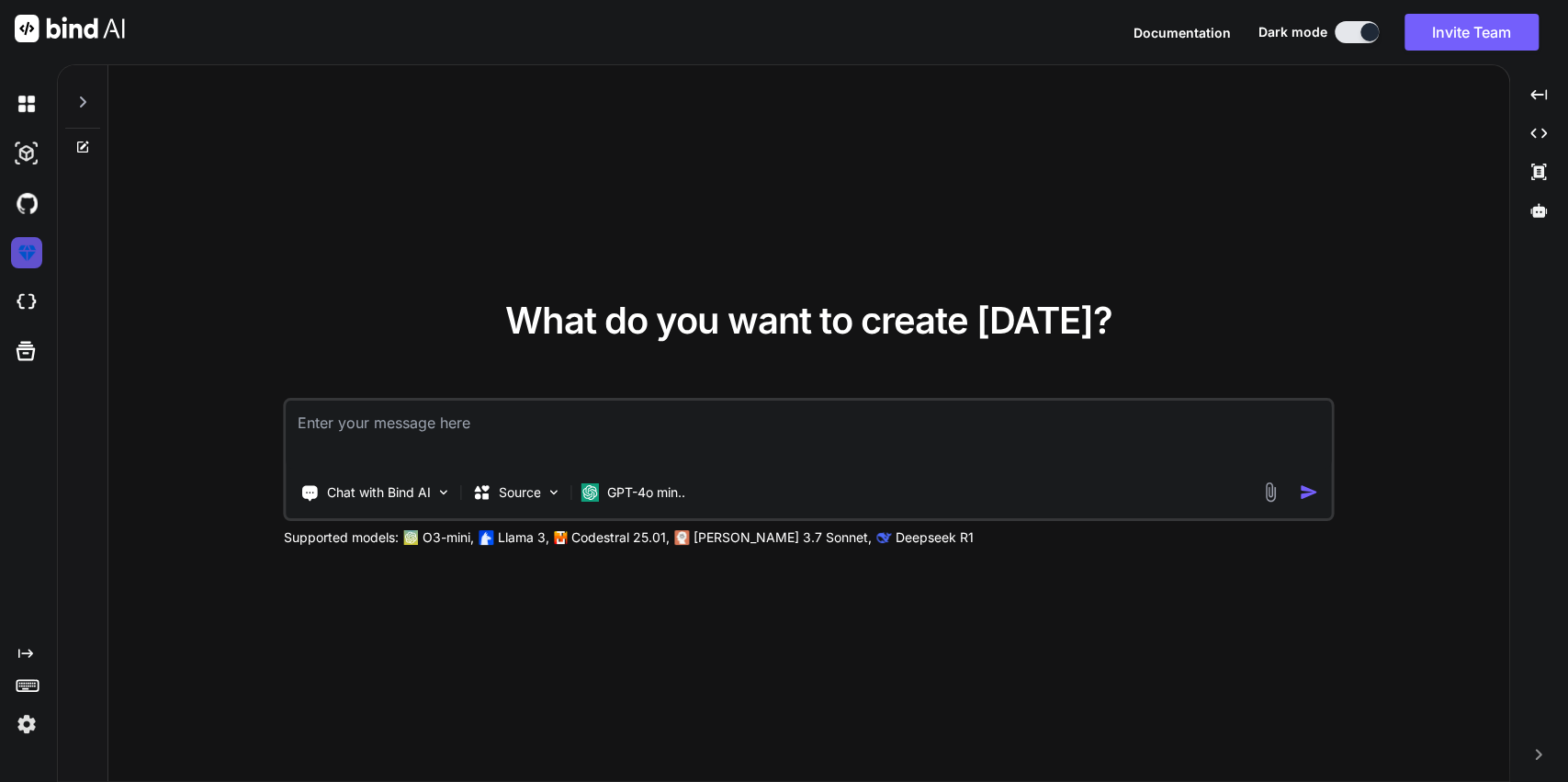
click at [17, 253] on img at bounding box center [26, 252] width 31 height 31
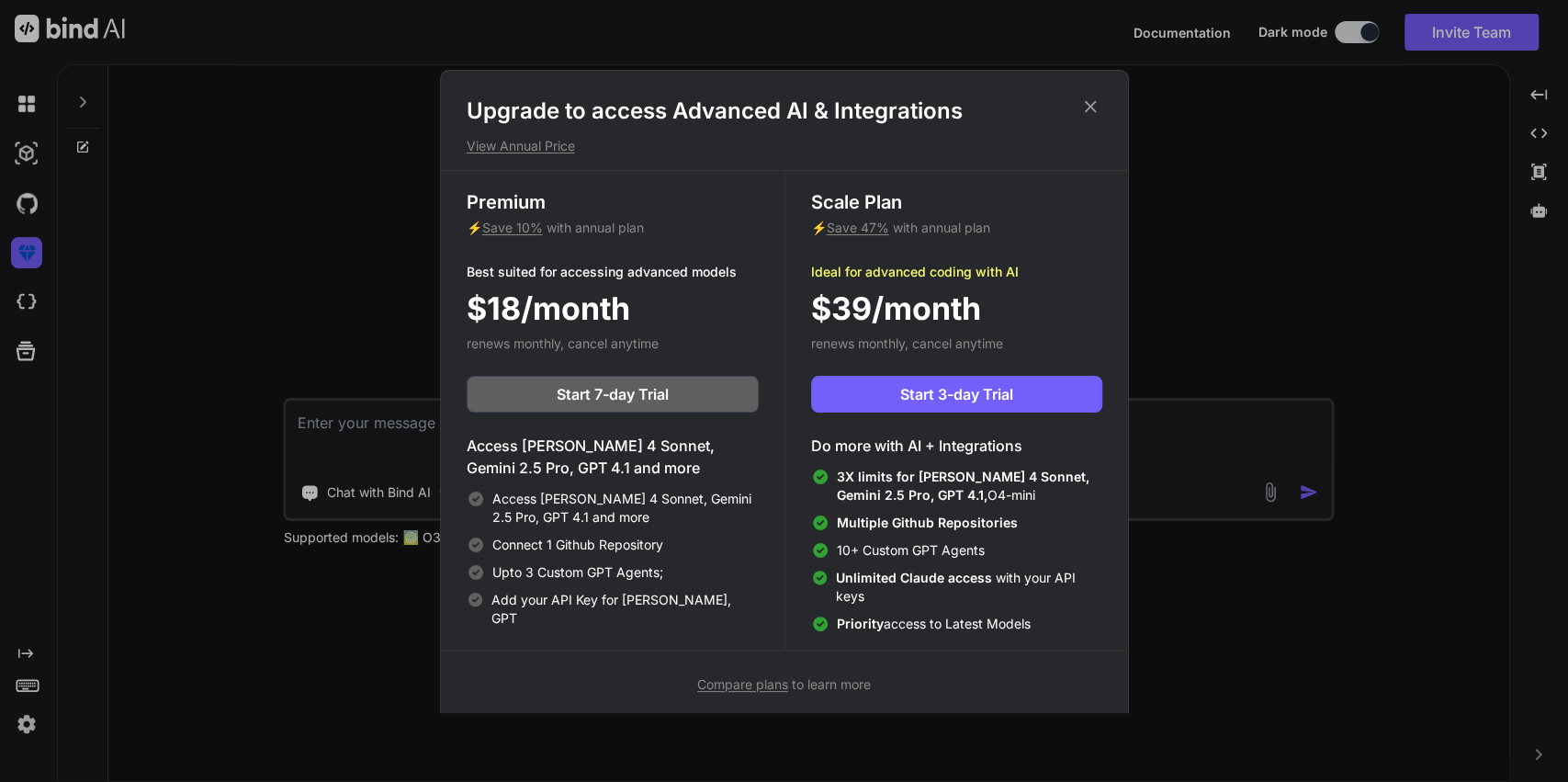
click at [723, 680] on span "Compare plans" at bounding box center [742, 684] width 91 height 16
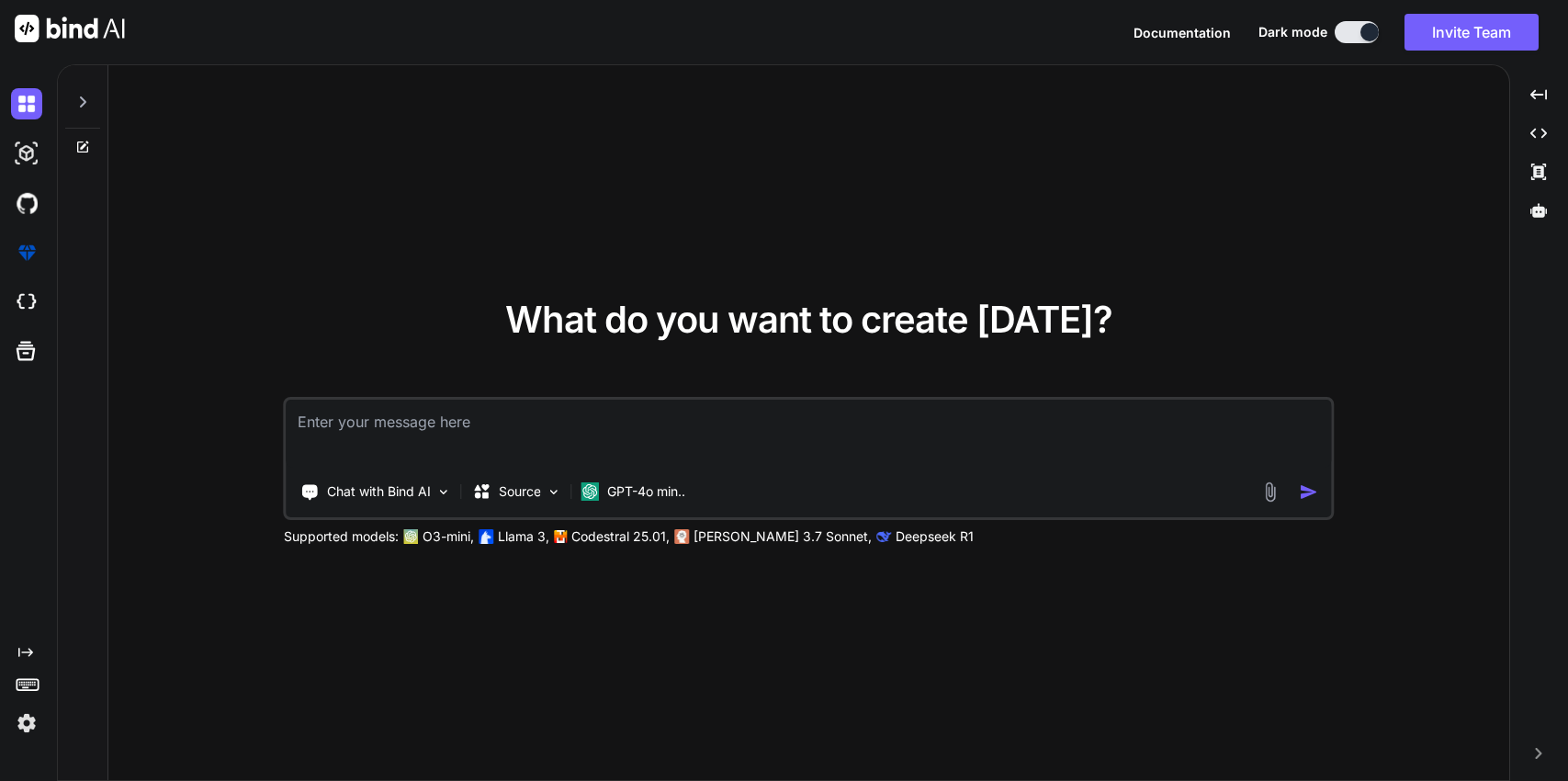
type textarea "x"
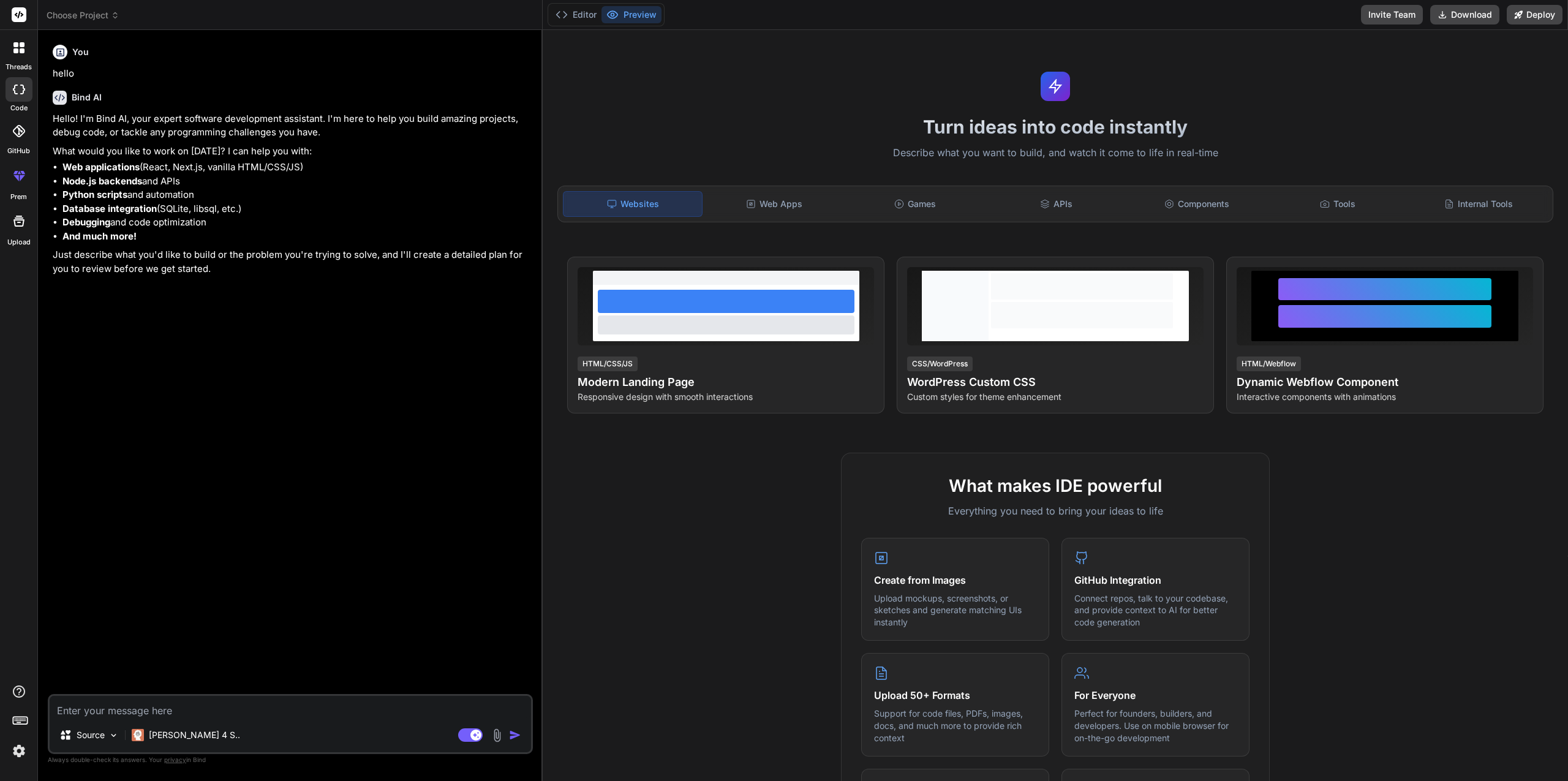
type textarea "x"
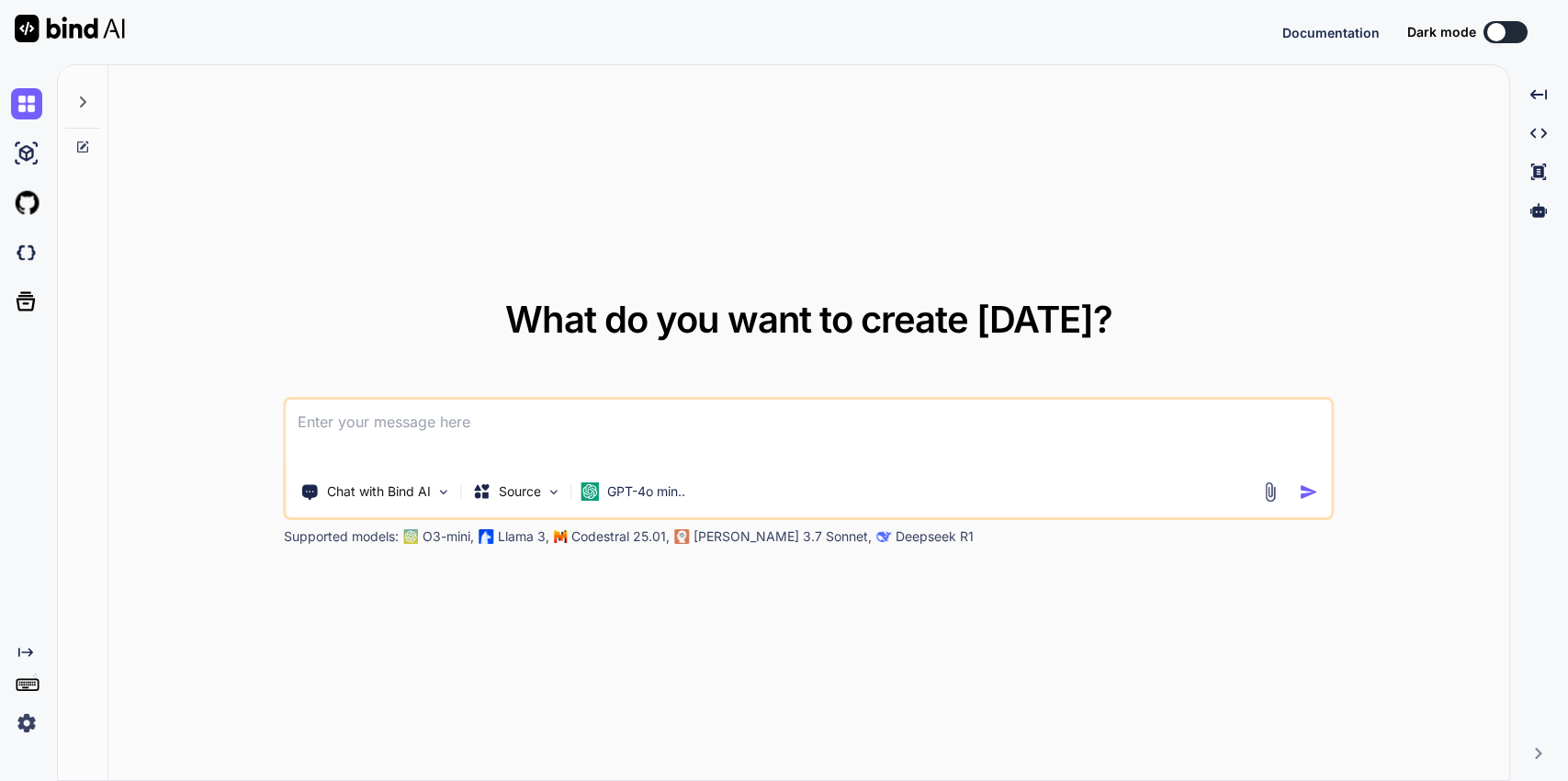
type textarea "x"
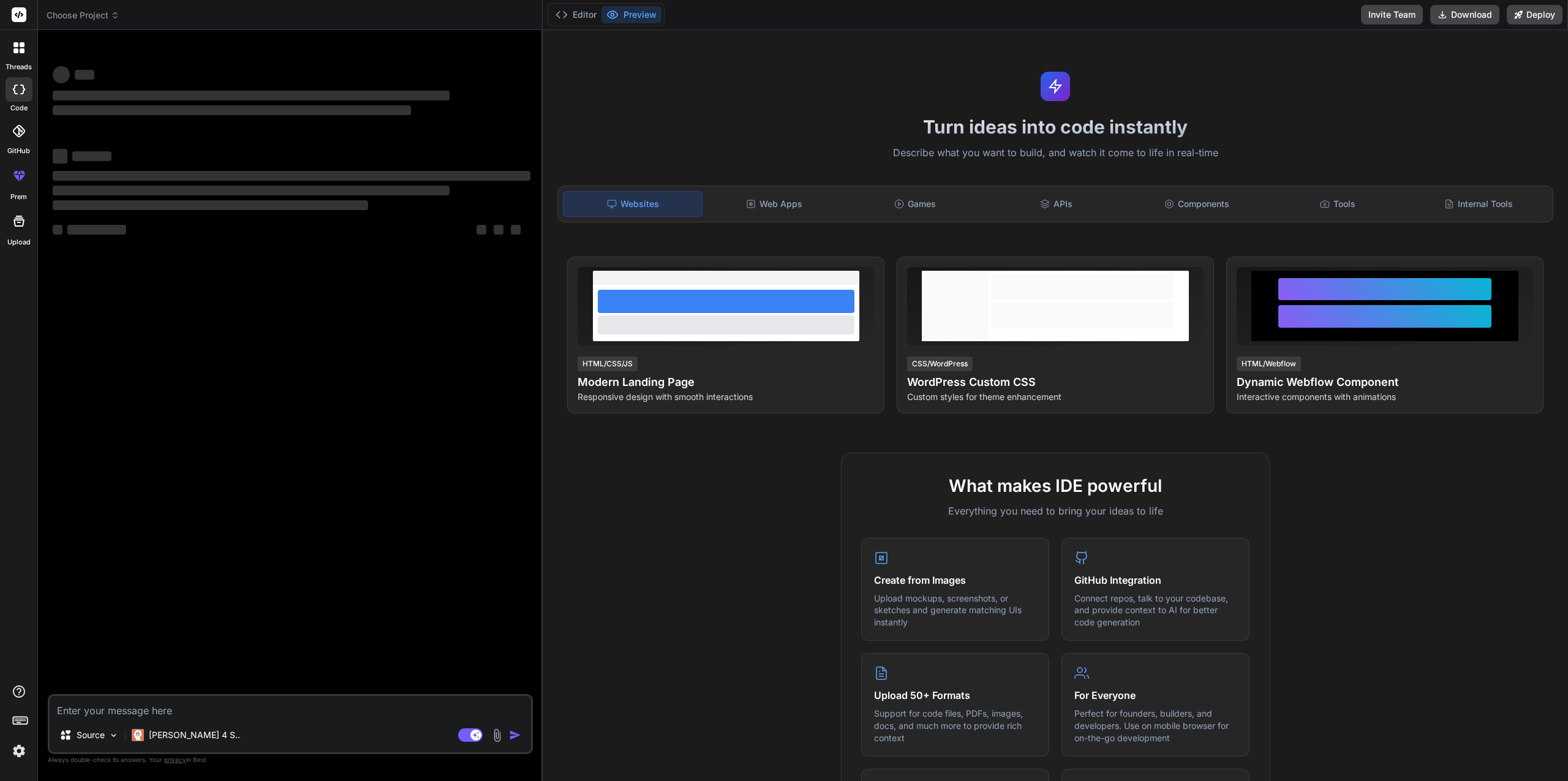
type textarea "x"
